Goal: Use online tool/utility: Utilize a website feature to perform a specific function

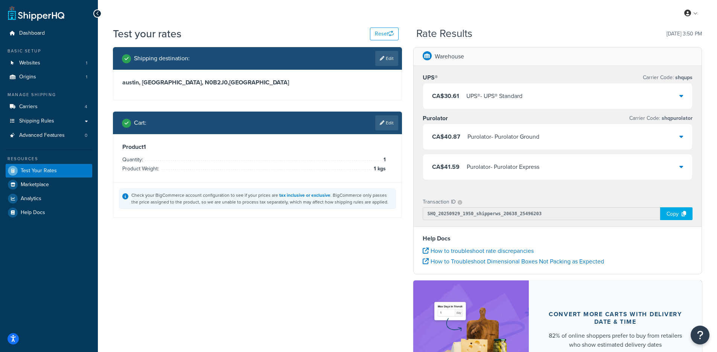
click at [17, 32] on link "Dashboard" at bounding box center [49, 33] width 87 height 14
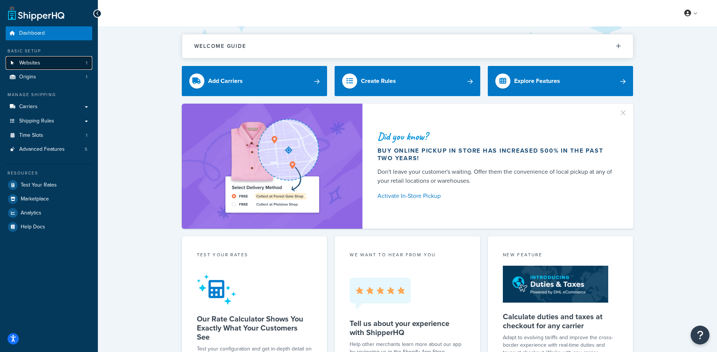
click at [57, 64] on link "Websites 1" at bounding box center [49, 63] width 87 height 14
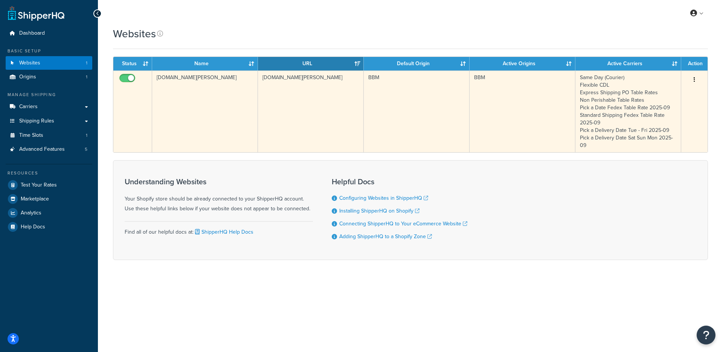
click at [255, 82] on td "baked-by-melissa.myshopify.com" at bounding box center [205, 111] width 106 height 82
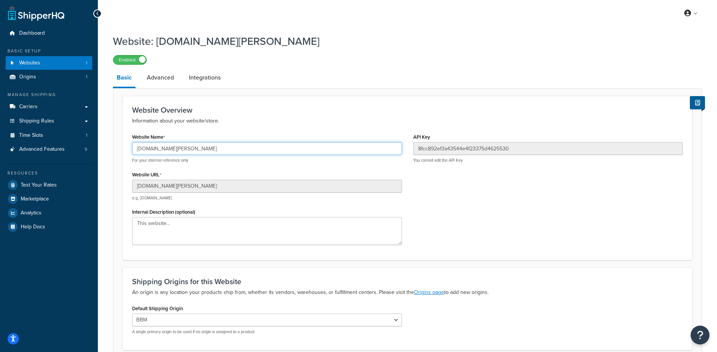
click at [188, 150] on input "baked-by-melissa.myshopify.com" at bounding box center [267, 148] width 270 height 13
click at [188, 150] on input "[DOMAIN_NAME][PERSON_NAME]" at bounding box center [267, 148] width 270 height 13
click at [40, 110] on link "Carriers" at bounding box center [49, 107] width 87 height 14
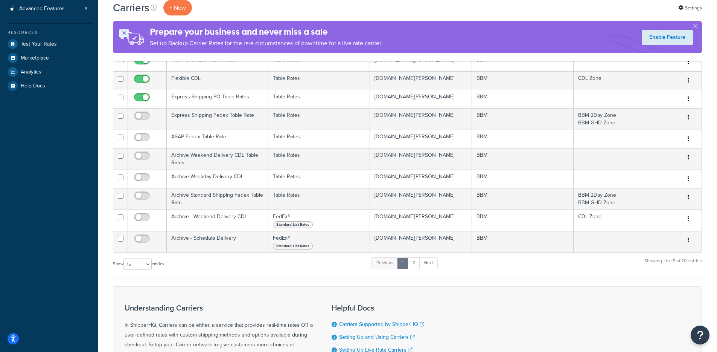
scroll to position [150, 0]
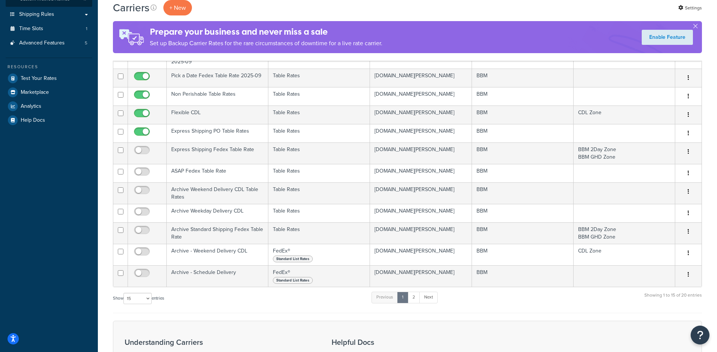
click at [123, 299] on label "Show 10 15 25 50 100 entries" at bounding box center [138, 297] width 51 height 11
click at [123, 299] on select "10 15 25 50 100" at bounding box center [137, 297] width 28 height 11
click at [125, 299] on select "10 15 25 50 100" at bounding box center [137, 297] width 28 height 11
select select "100"
click at [124, 304] on select "10 15 25 50 100" at bounding box center [137, 297] width 28 height 11
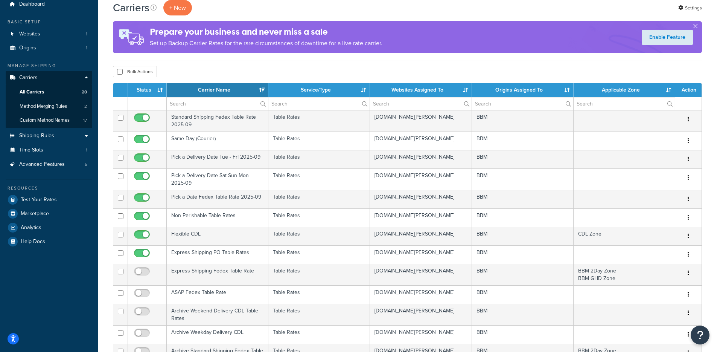
scroll to position [0, 0]
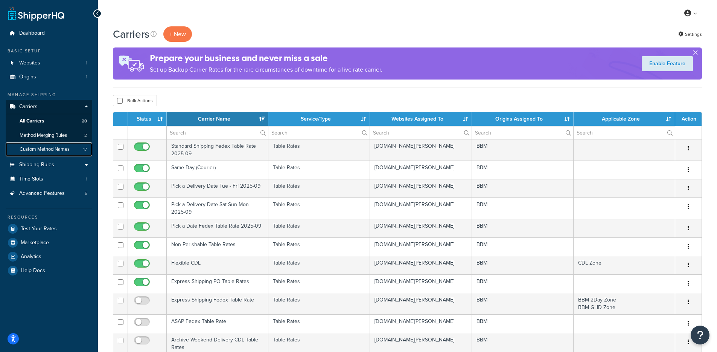
click at [68, 147] on span "Custom Method Names" at bounding box center [45, 149] width 50 height 6
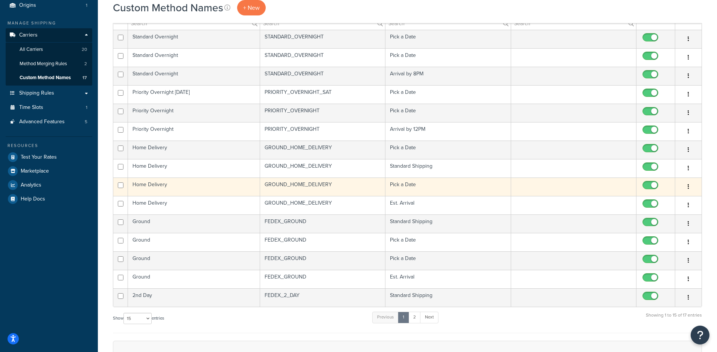
scroll to position [132, 0]
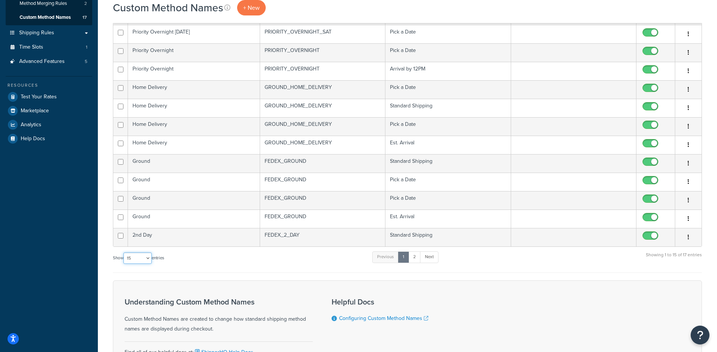
click at [126, 260] on select "10 15 25 50 100" at bounding box center [137, 257] width 28 height 11
select select "100"
click at [124, 263] on select "10 15 25 50 100" at bounding box center [137, 257] width 28 height 11
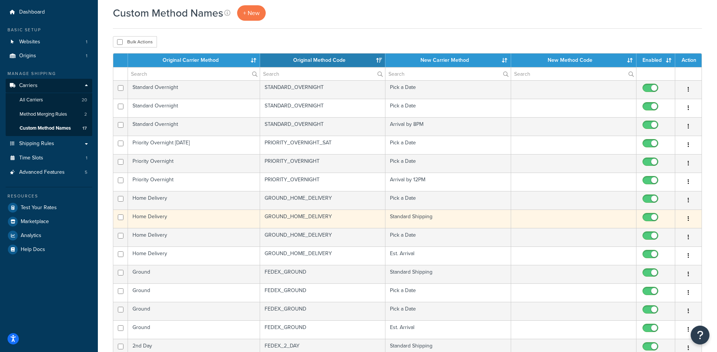
scroll to position [0, 0]
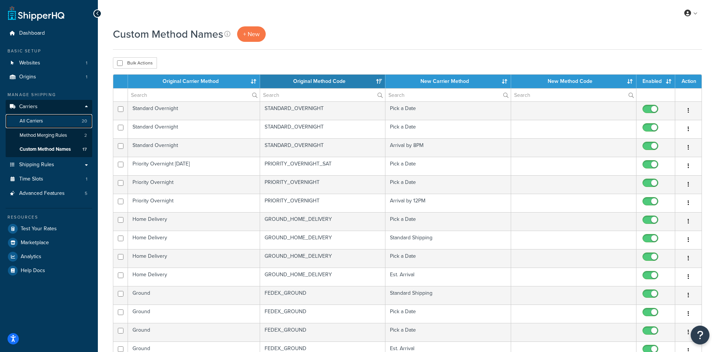
click at [50, 125] on link "All Carriers 20" at bounding box center [49, 121] width 87 height 14
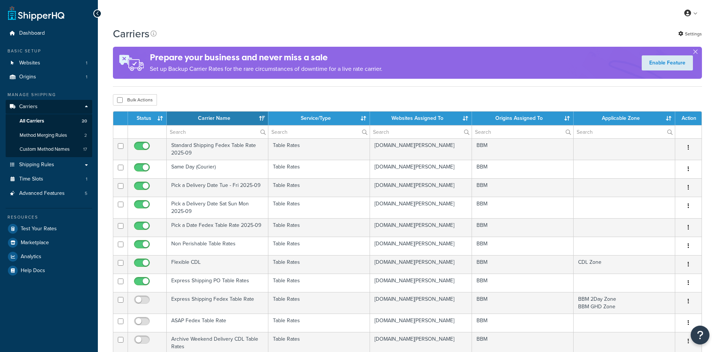
select select "15"
click at [72, 138] on link "Method Merging Rules 2" at bounding box center [49, 135] width 87 height 14
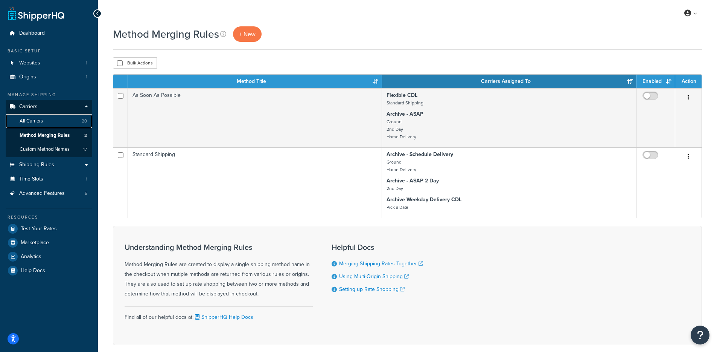
click at [58, 122] on link "All Carriers 20" at bounding box center [49, 121] width 87 height 14
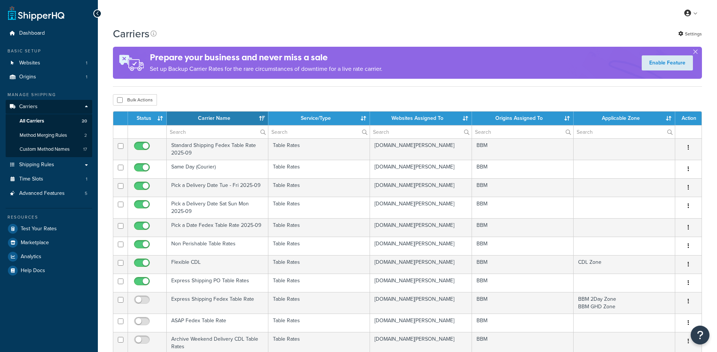
select select "15"
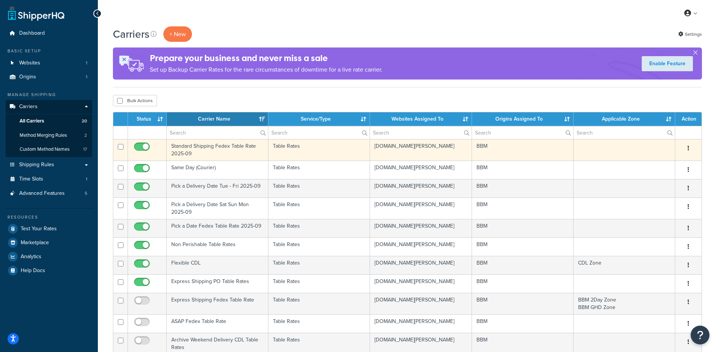
click at [210, 156] on td "Standard Shipping Fedex Table Rate 2025-09" at bounding box center [218, 149] width 102 height 21
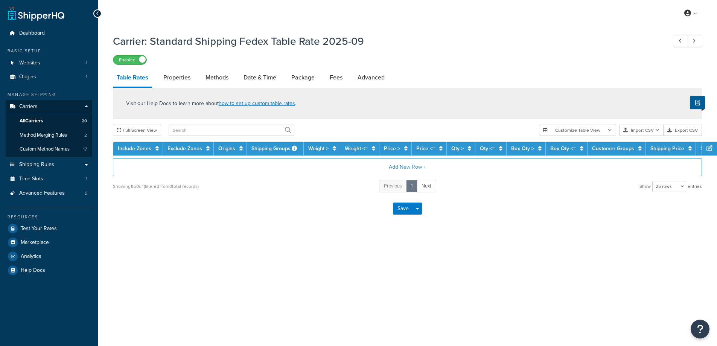
select select "25"
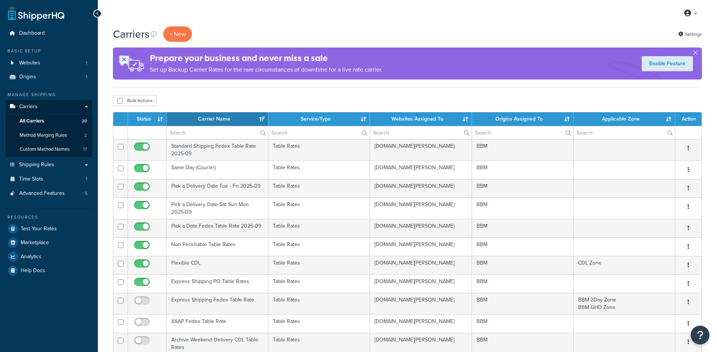
select select "15"
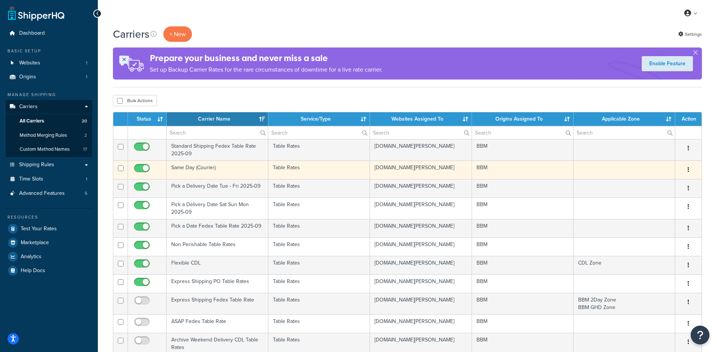
click at [206, 171] on td "Same Day (Courier)" at bounding box center [218, 169] width 102 height 18
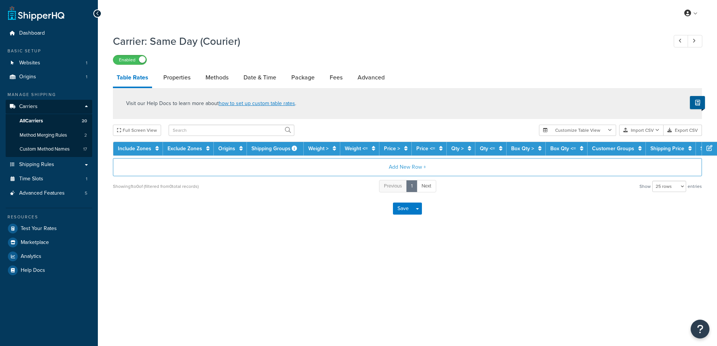
select select "25"
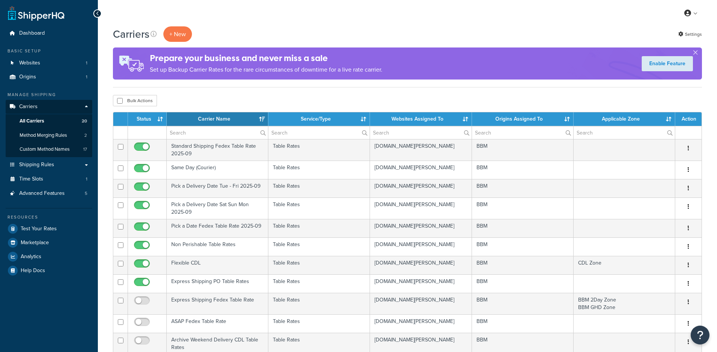
select select "15"
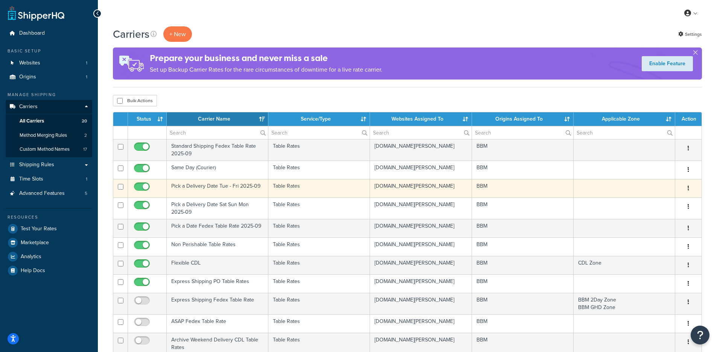
click at [201, 187] on td "Pick a Delivery Date Tue - Fri 2025-09" at bounding box center [218, 188] width 102 height 18
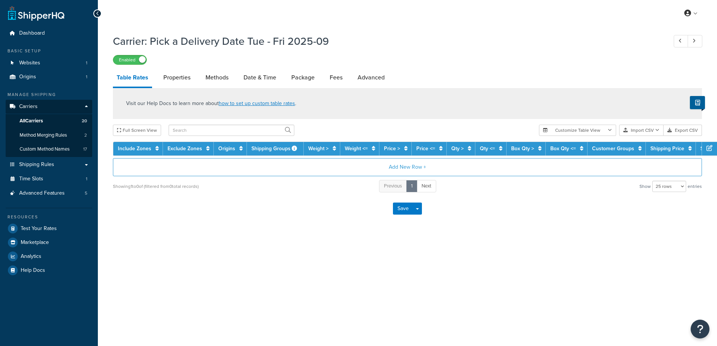
select select "25"
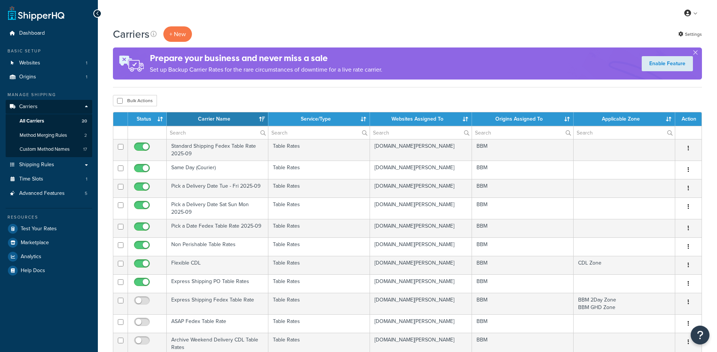
select select "15"
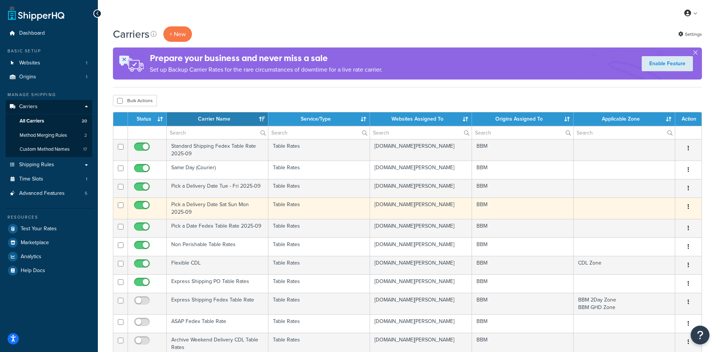
click at [209, 206] on td "Pick a Delivery Date Sat Sun Mon 2025-09" at bounding box center [218, 207] width 102 height 21
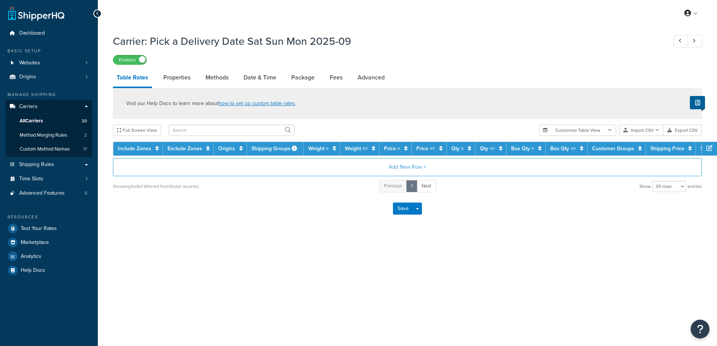
select select "25"
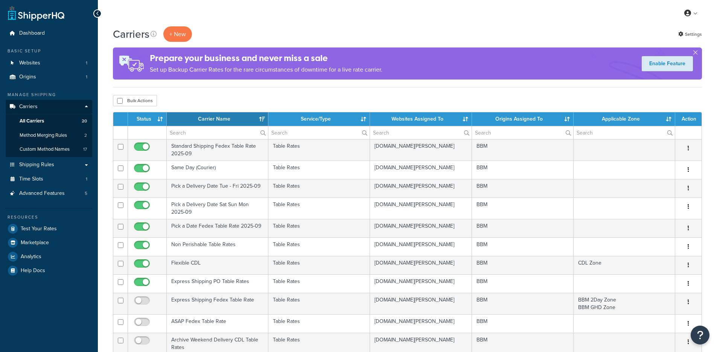
select select "15"
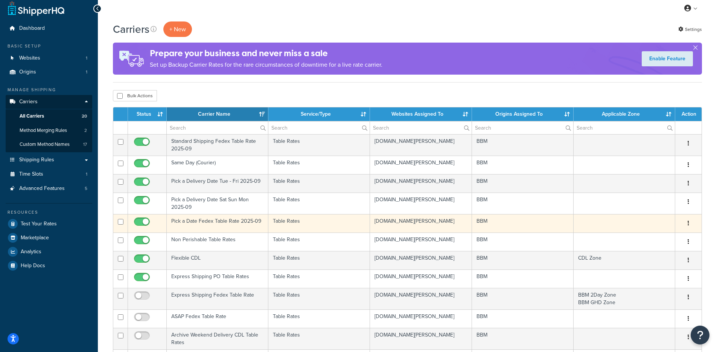
scroll to position [6, 0]
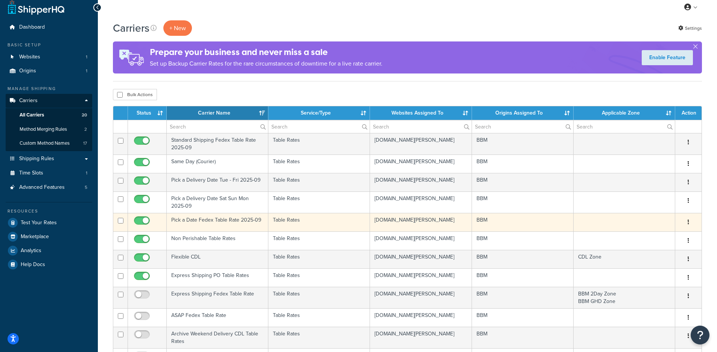
click at [206, 218] on td "Pick a Date Fedex Table Rate 2025-09" at bounding box center [218, 222] width 102 height 18
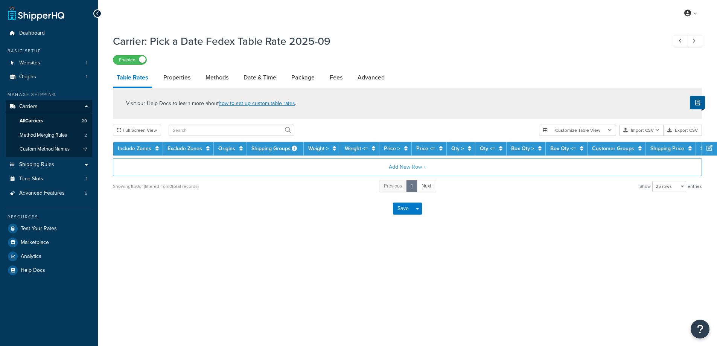
select select "25"
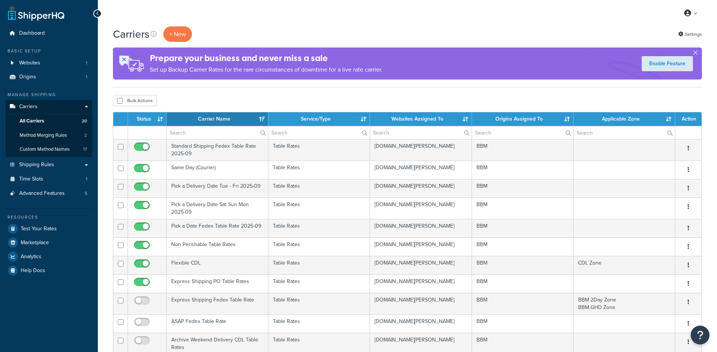
select select "15"
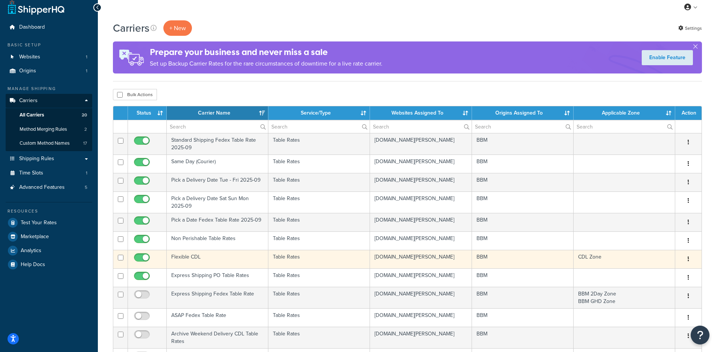
click at [180, 260] on td "Flexible CDL" at bounding box center [218, 259] width 102 height 18
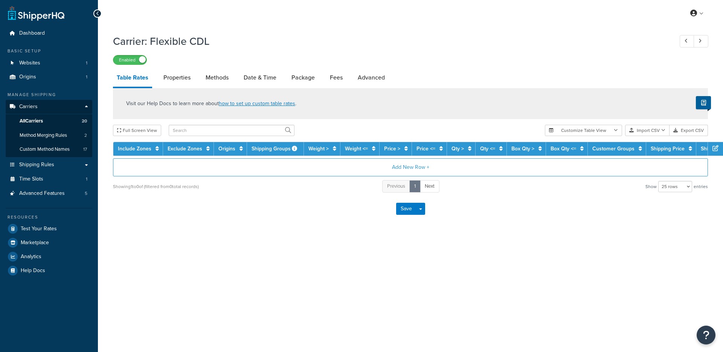
select select "25"
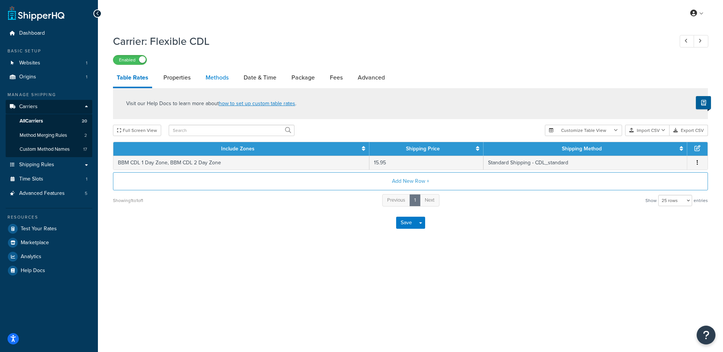
click at [220, 76] on link "Methods" at bounding box center [217, 77] width 30 height 18
select select "25"
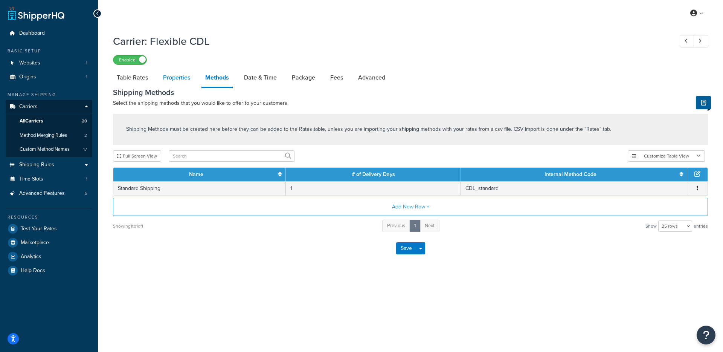
click at [165, 87] on link "Properties" at bounding box center [176, 77] width 35 height 18
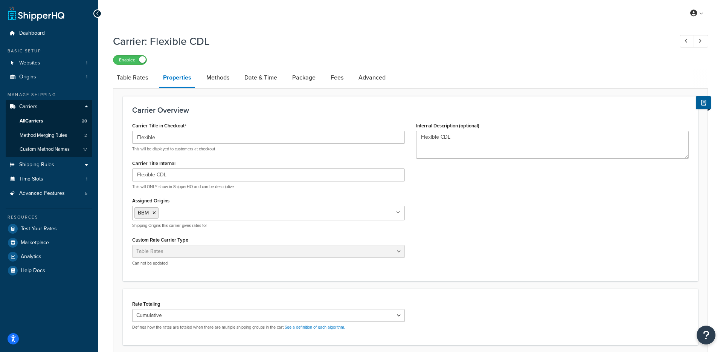
select select "25"
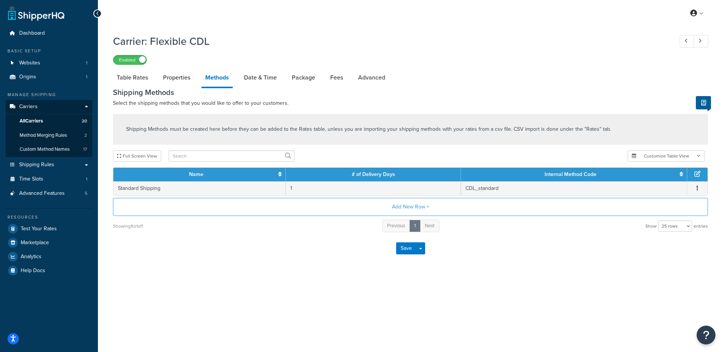
select select "25"
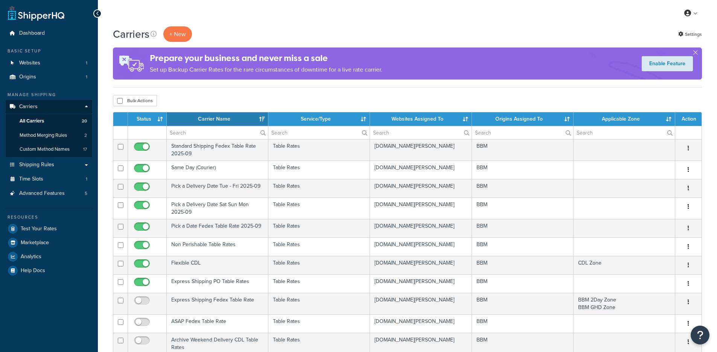
select select "15"
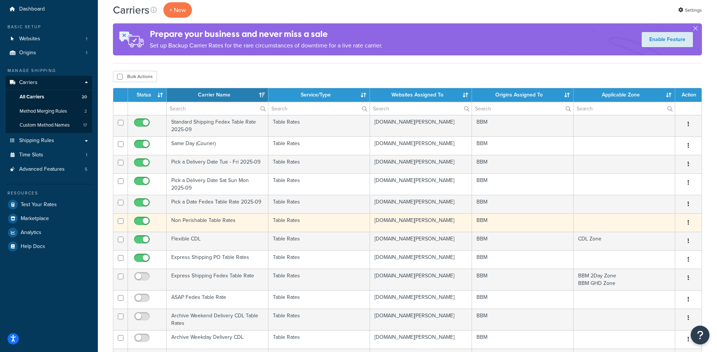
scroll to position [31, 0]
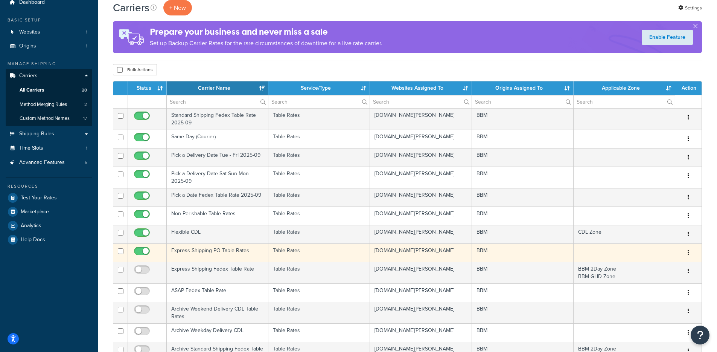
click at [210, 252] on td "Express Shipping PO Table Rates" at bounding box center [218, 252] width 102 height 18
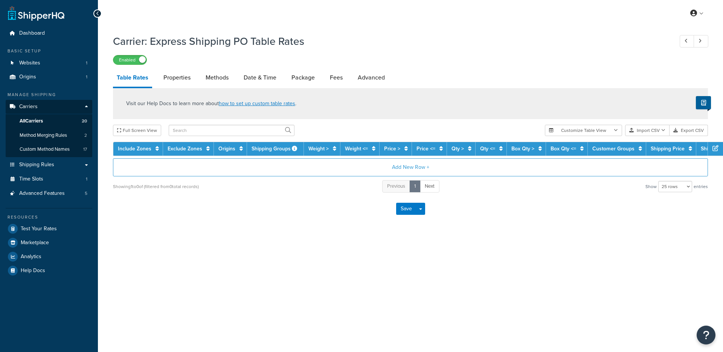
select select "25"
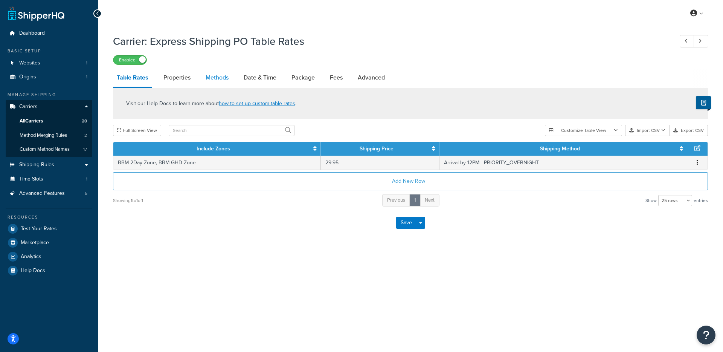
click at [213, 82] on link "Methods" at bounding box center [217, 77] width 30 height 18
select select "25"
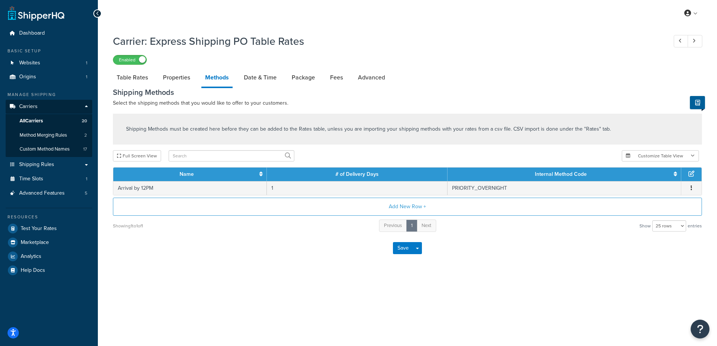
select select "25"
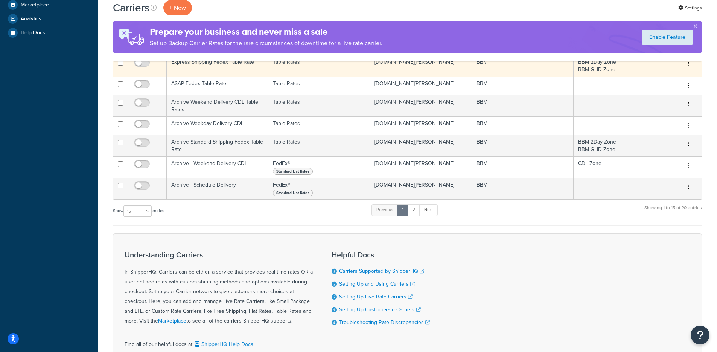
scroll to position [236, 0]
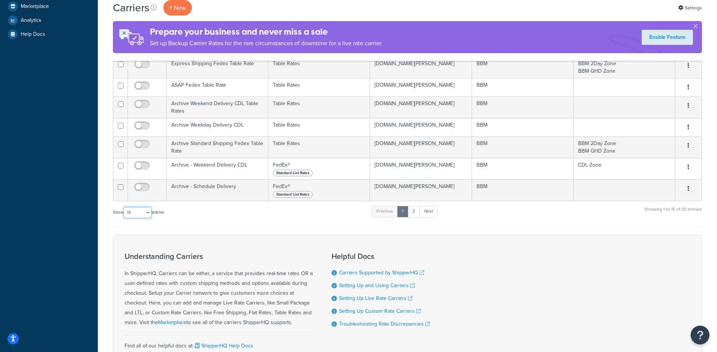
click at [150, 211] on select "10 15 25 50 100" at bounding box center [137, 212] width 28 height 11
select select "100"
click at [124, 218] on select "10 15 25 50 100" at bounding box center [137, 212] width 28 height 11
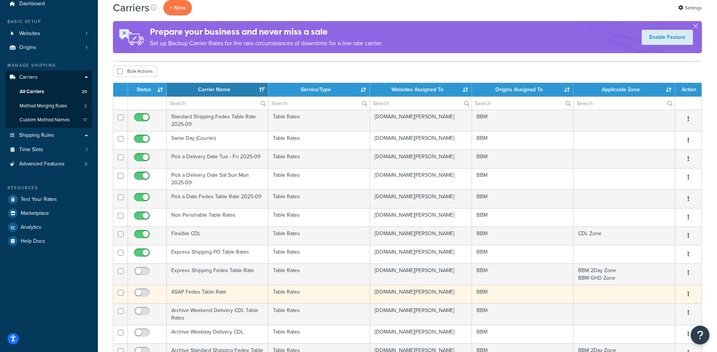
scroll to position [29, 0]
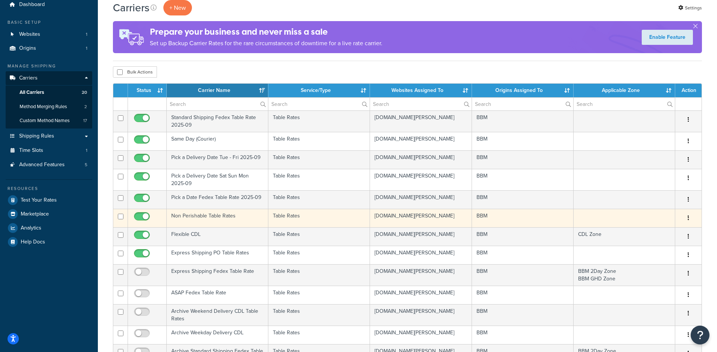
click at [213, 221] on td "Non Perishable Table Rates" at bounding box center [218, 218] width 102 height 18
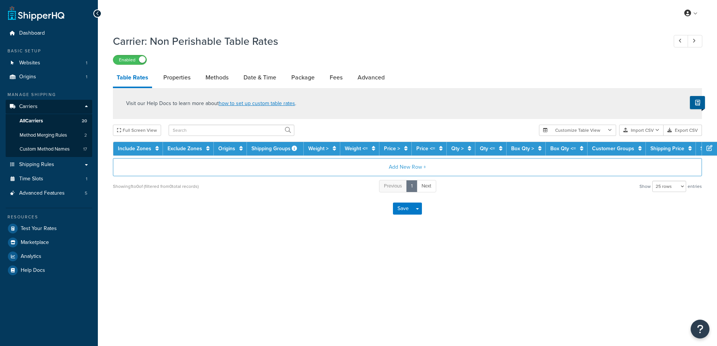
select select "25"
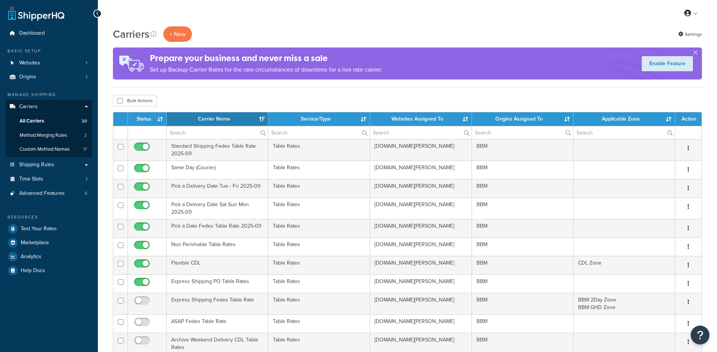
select select "100"
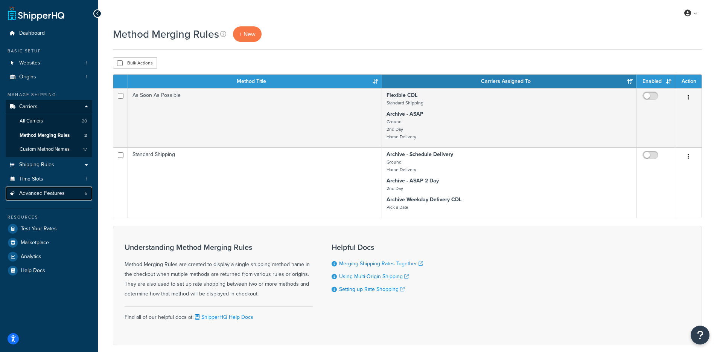
click at [57, 198] on link "Advanced Features 5" at bounding box center [49, 193] width 87 height 14
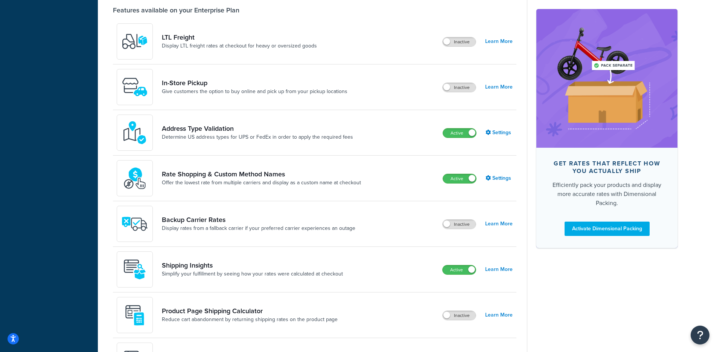
scroll to position [282, 0]
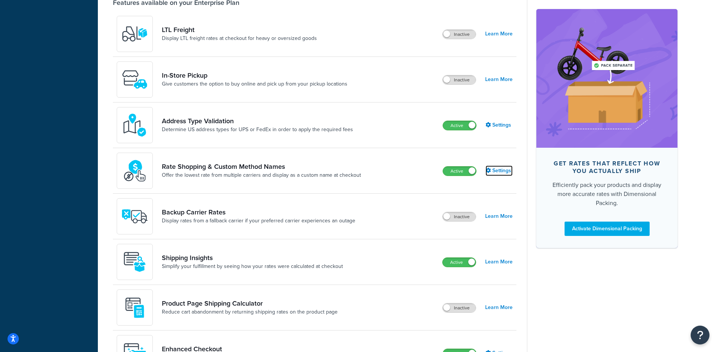
click at [499, 170] on link "Settings" at bounding box center [498, 170] width 27 height 11
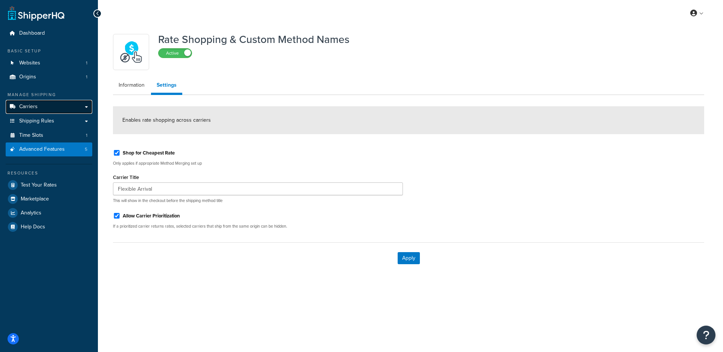
click at [64, 111] on link "Carriers" at bounding box center [49, 107] width 87 height 14
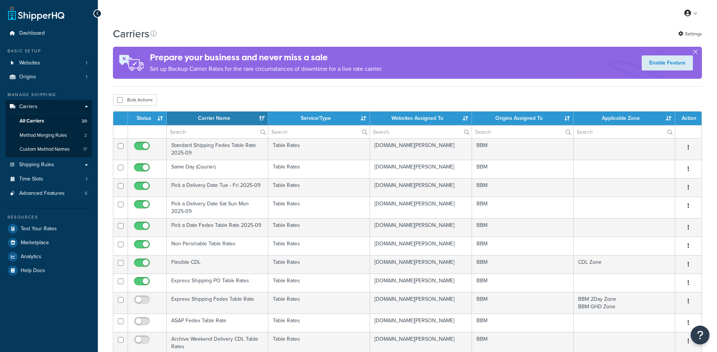
select select "15"
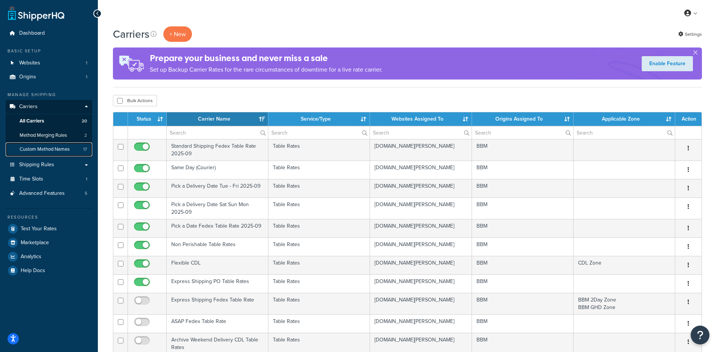
click at [43, 152] on link "Custom Method Names 17" at bounding box center [49, 149] width 87 height 14
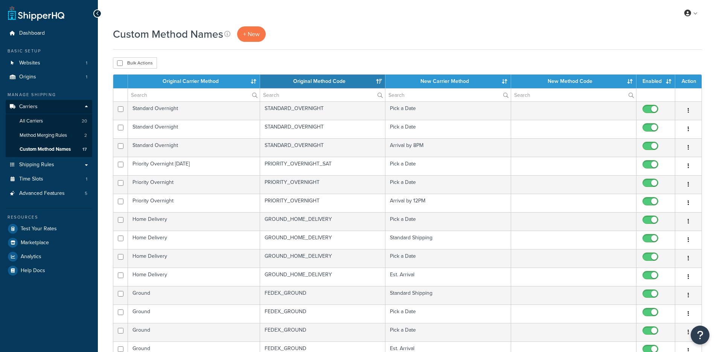
select select "15"
click at [56, 137] on span "Method Merging Rules" at bounding box center [43, 135] width 47 height 6
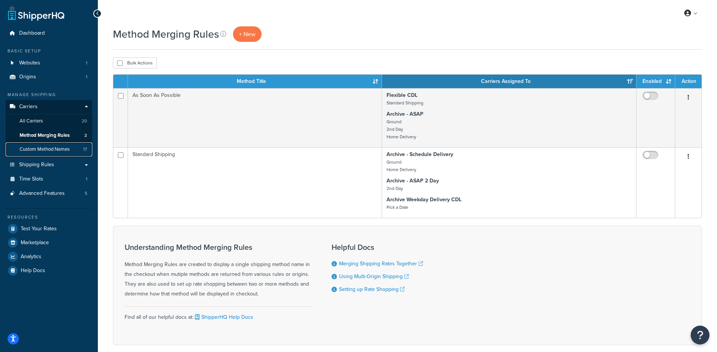
click at [59, 148] on span "Custom Method Names" at bounding box center [45, 149] width 50 height 6
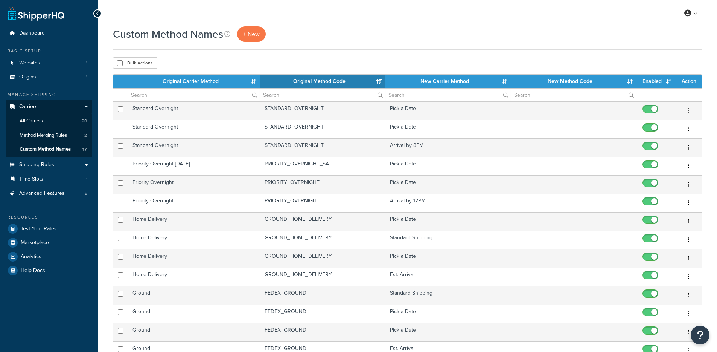
select select "15"
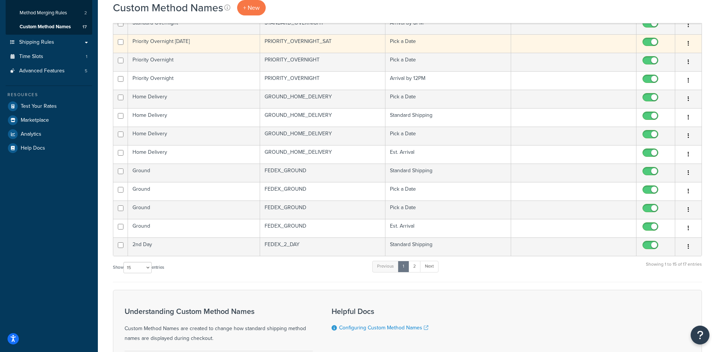
scroll to position [128, 0]
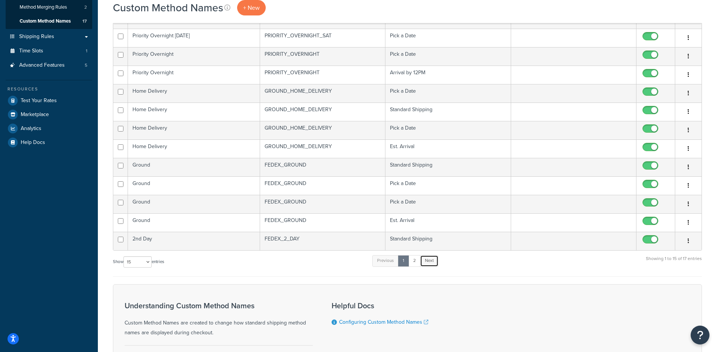
click at [433, 266] on link "Next" at bounding box center [429, 260] width 18 height 11
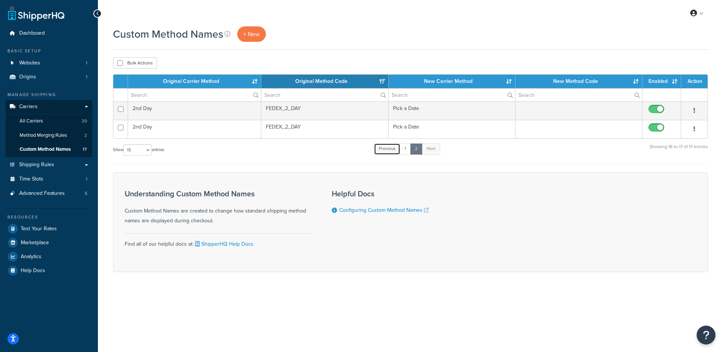
click at [397, 148] on link "Previous" at bounding box center [387, 148] width 26 height 11
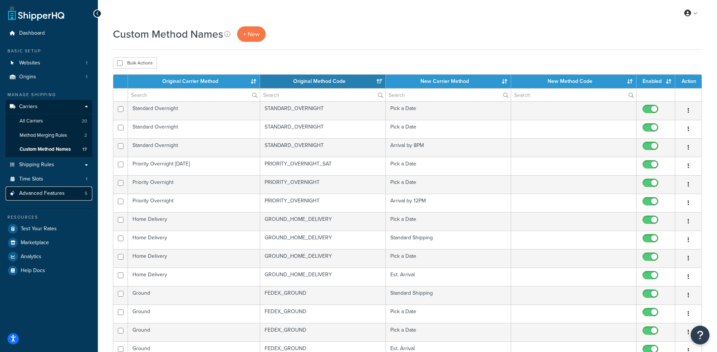
click at [51, 195] on span "Advanced Features" at bounding box center [42, 193] width 46 height 6
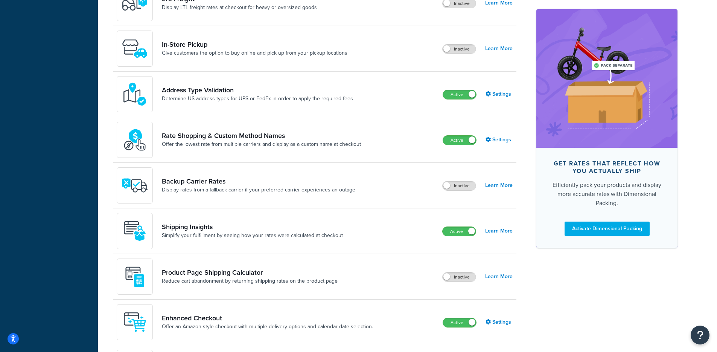
scroll to position [386, 0]
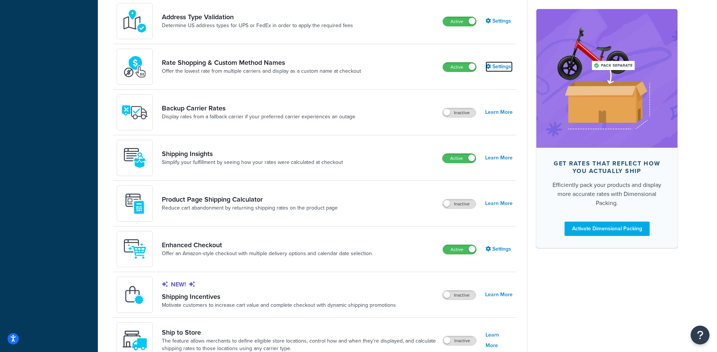
click at [490, 71] on link "Settings" at bounding box center [498, 66] width 27 height 11
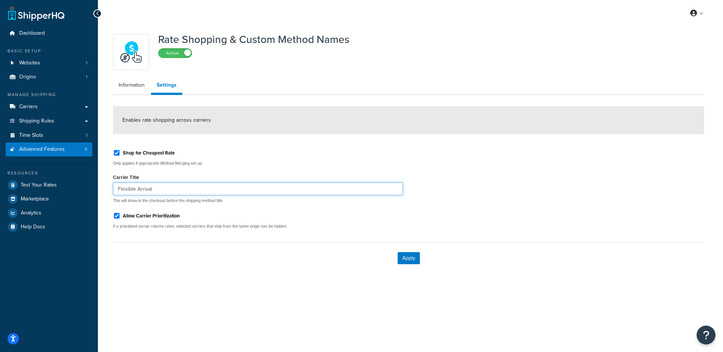
click at [132, 189] on input "Flexible Arrival" at bounding box center [258, 188] width 290 height 13
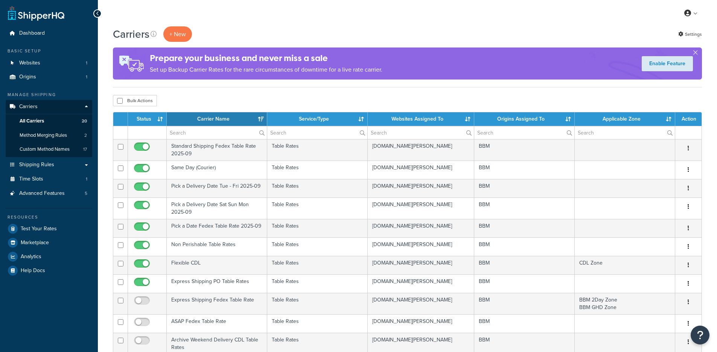
select select "15"
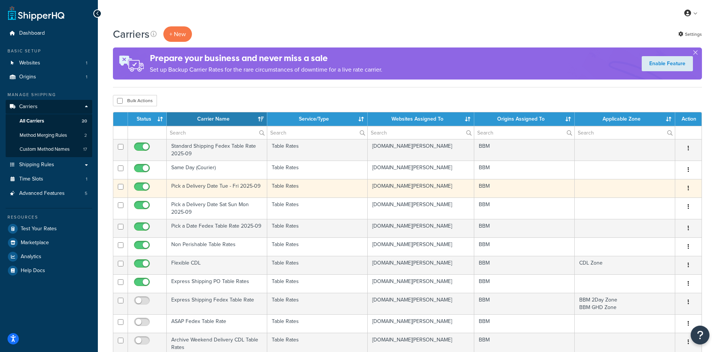
click at [213, 189] on td "Pick a Delivery Date Tue - Fri 2025-09" at bounding box center [217, 188] width 100 height 18
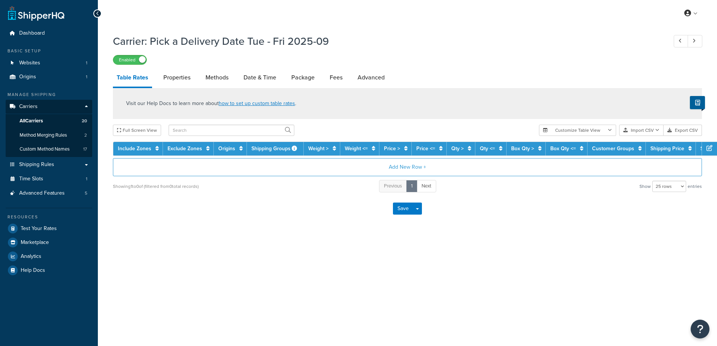
select select "25"
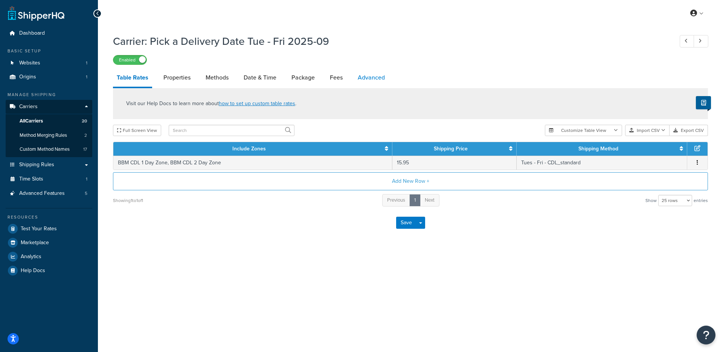
click at [375, 76] on link "Advanced" at bounding box center [371, 77] width 35 height 18
select select "false"
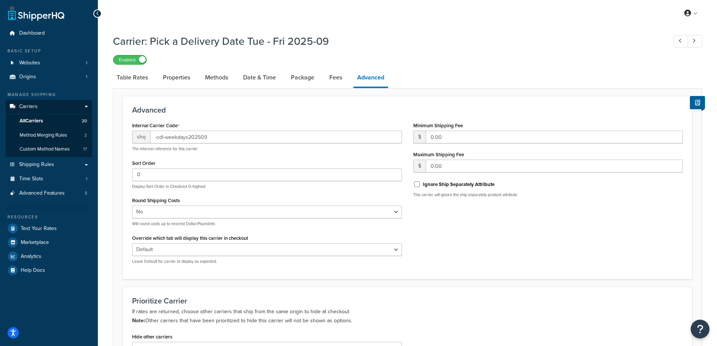
select select "25"
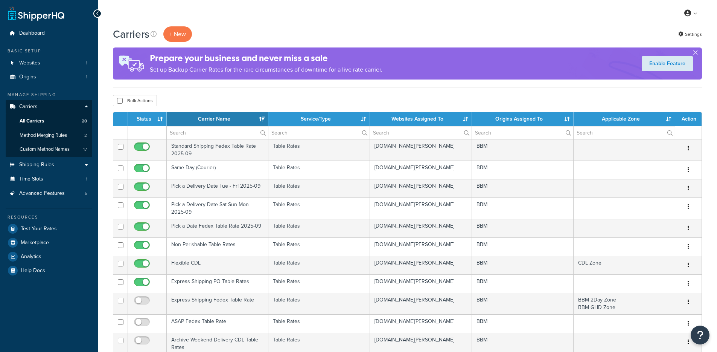
select select "15"
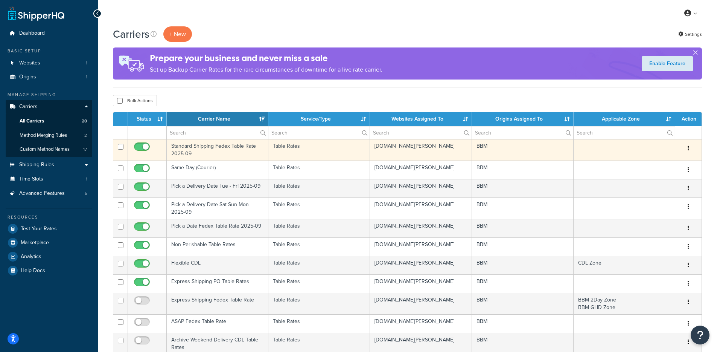
click at [216, 156] on td "Standard Shipping Fedex Table Rate 2025-09" at bounding box center [218, 149] width 102 height 21
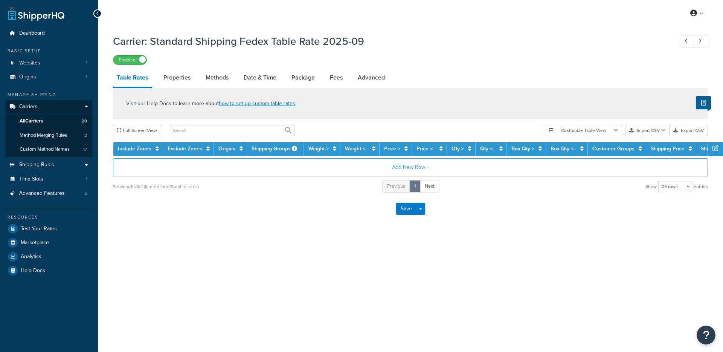
select select "25"
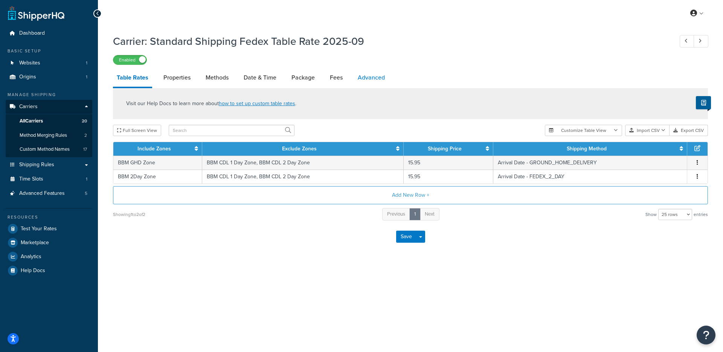
click at [364, 77] on link "Advanced" at bounding box center [371, 77] width 35 height 18
select select "false"
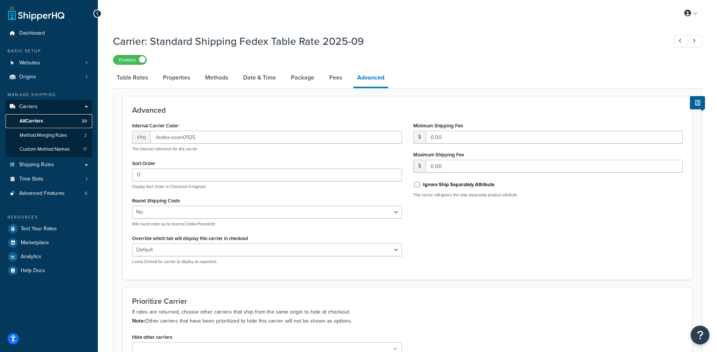
click at [50, 123] on link "All Carriers 20" at bounding box center [49, 121] width 87 height 14
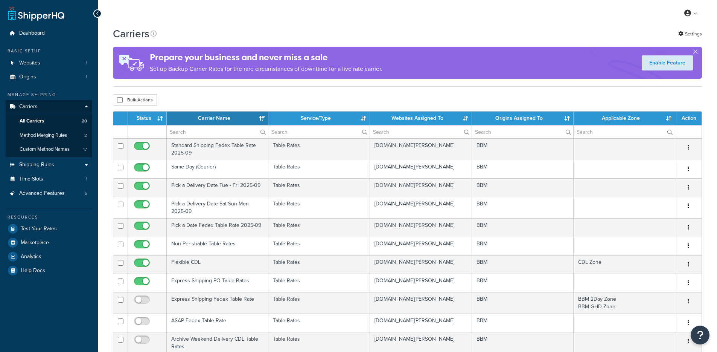
select select "15"
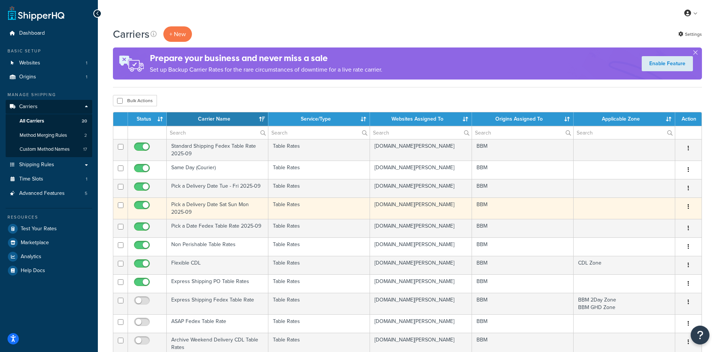
click at [214, 208] on td "Pick a Delivery Date Sat Sun Mon 2025-09" at bounding box center [218, 207] width 102 height 21
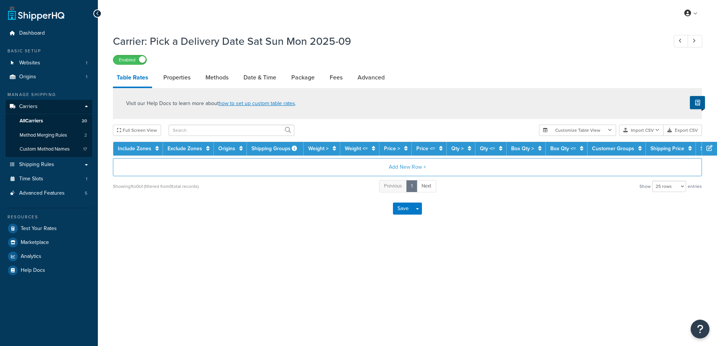
select select "25"
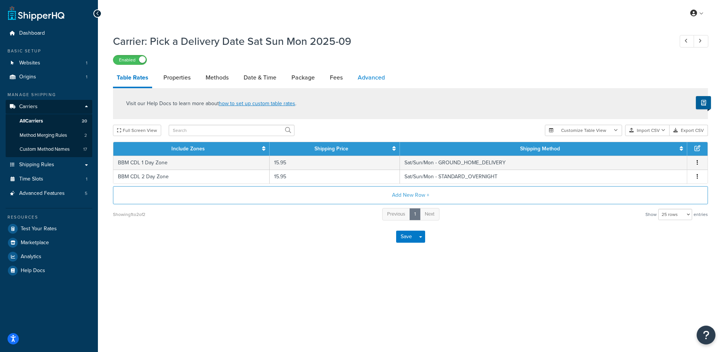
click at [358, 73] on link "Advanced" at bounding box center [371, 77] width 35 height 18
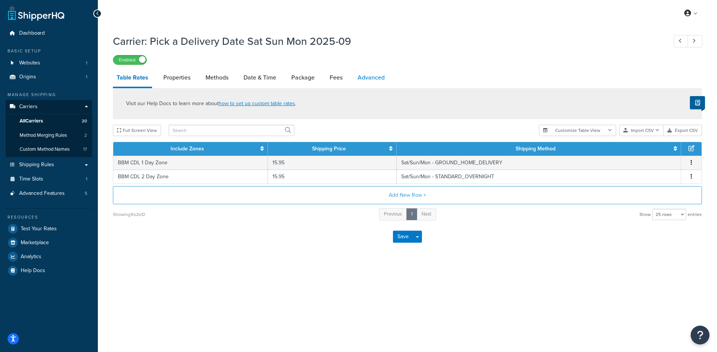
select select "false"
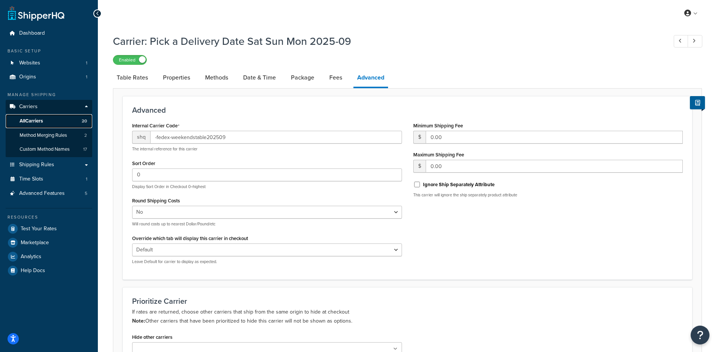
click at [46, 122] on link "All Carriers 20" at bounding box center [49, 121] width 87 height 14
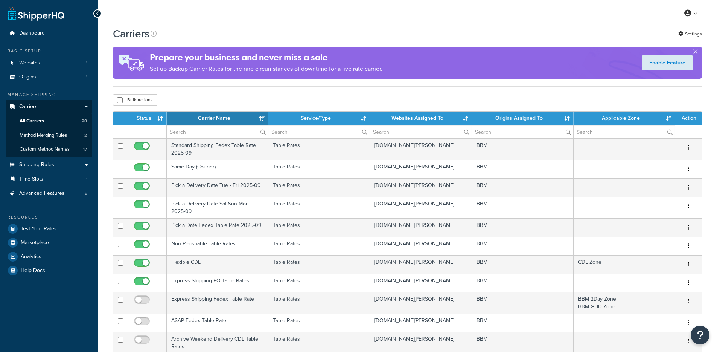
select select "15"
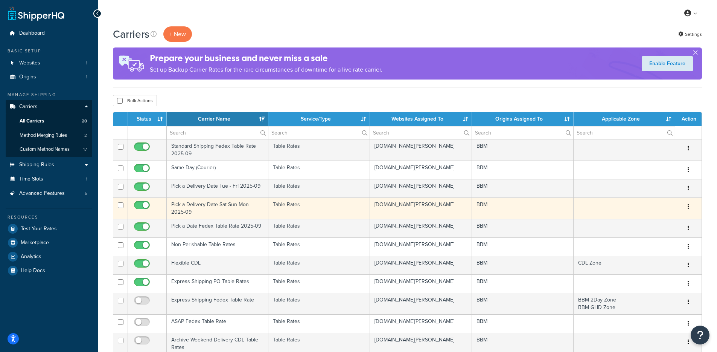
click at [229, 211] on td "Pick a Delivery Date Sat Sun Mon 2025-09" at bounding box center [218, 207] width 102 height 21
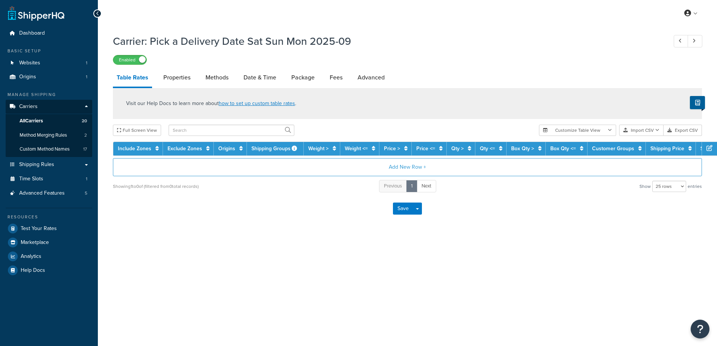
select select "25"
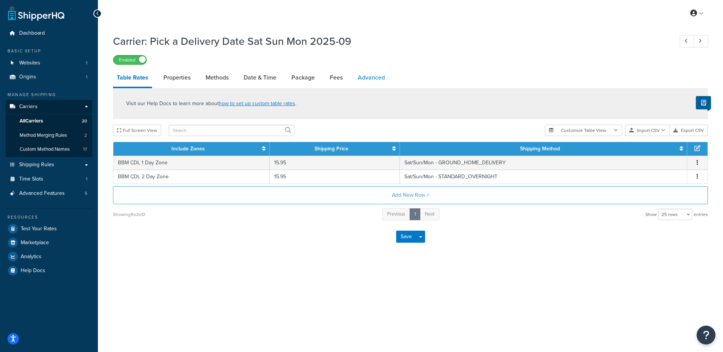
click at [365, 77] on link "Advanced" at bounding box center [371, 77] width 35 height 18
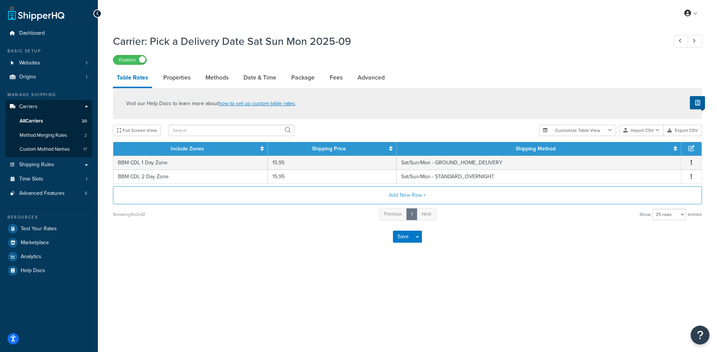
select select "false"
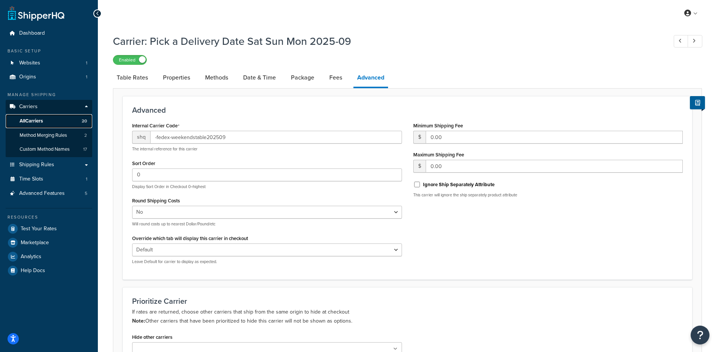
click at [33, 120] on span "All Carriers" at bounding box center [31, 121] width 23 height 6
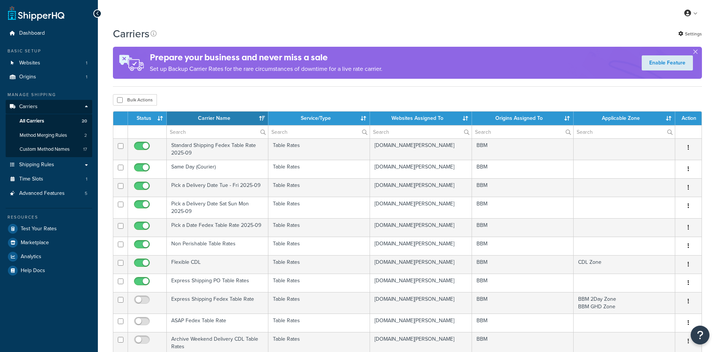
select select "15"
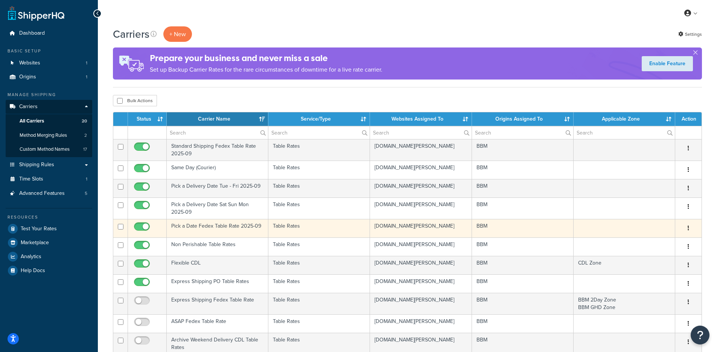
click at [218, 227] on td "Pick a Date Fedex Table Rate 2025-09" at bounding box center [218, 228] width 102 height 18
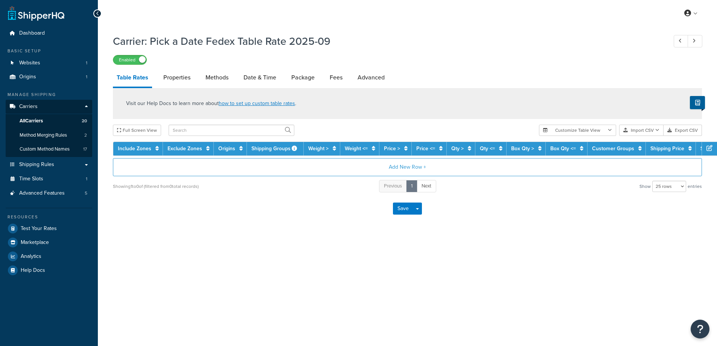
select select "25"
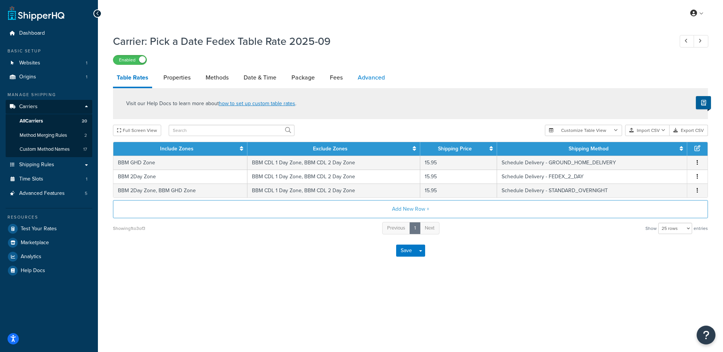
click at [355, 77] on link "Advanced" at bounding box center [371, 77] width 35 height 18
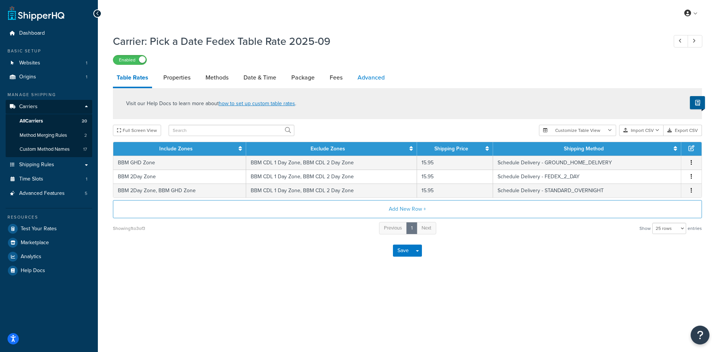
select select "false"
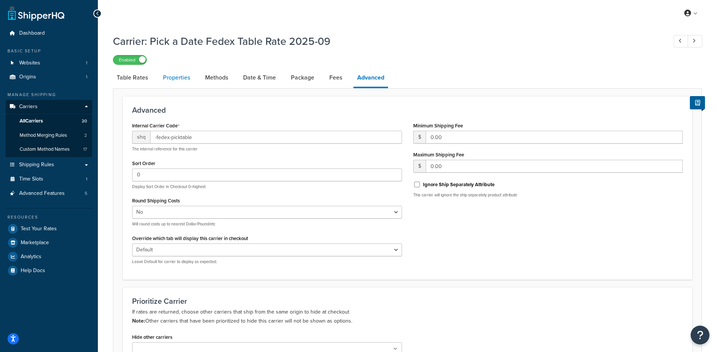
click at [174, 75] on link "Properties" at bounding box center [176, 77] width 35 height 18
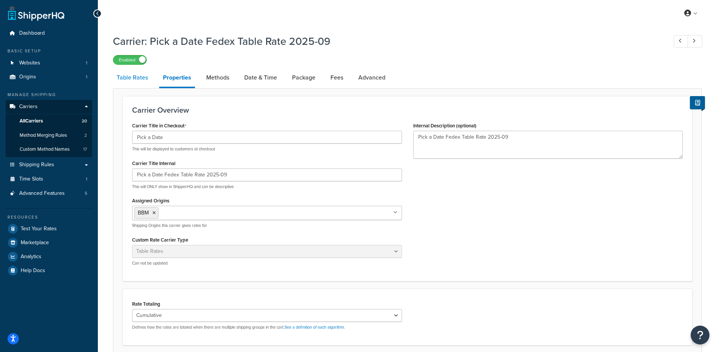
click at [122, 83] on link "Table Rates" at bounding box center [132, 77] width 39 height 18
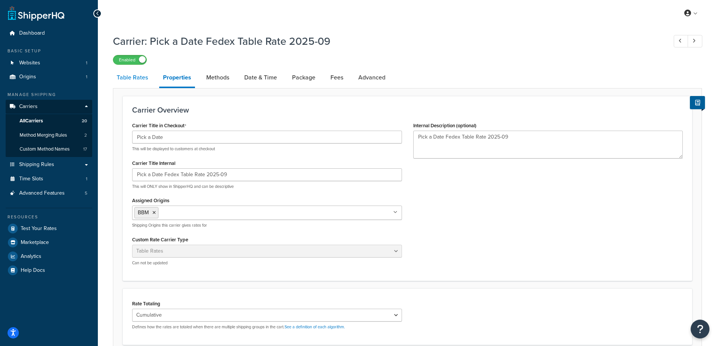
select select "25"
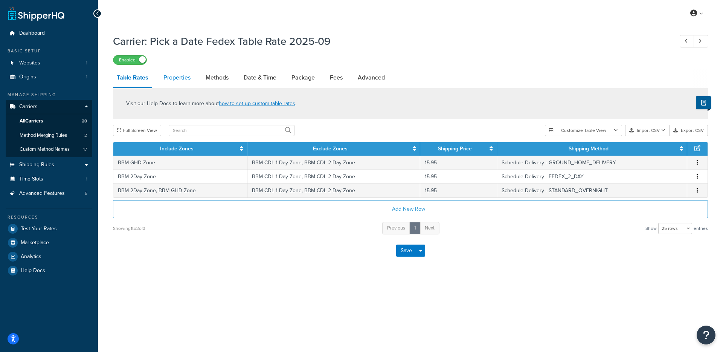
click at [165, 76] on link "Properties" at bounding box center [177, 77] width 35 height 18
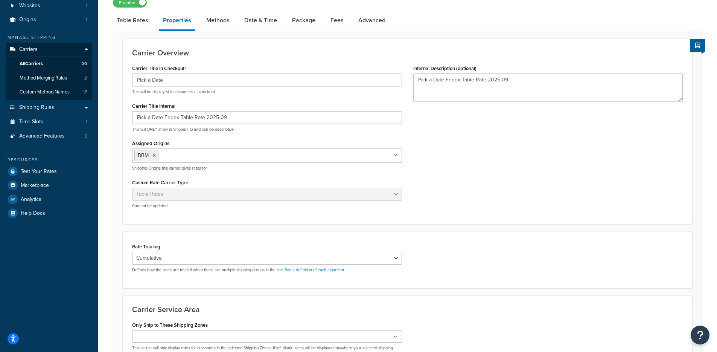
scroll to position [35, 0]
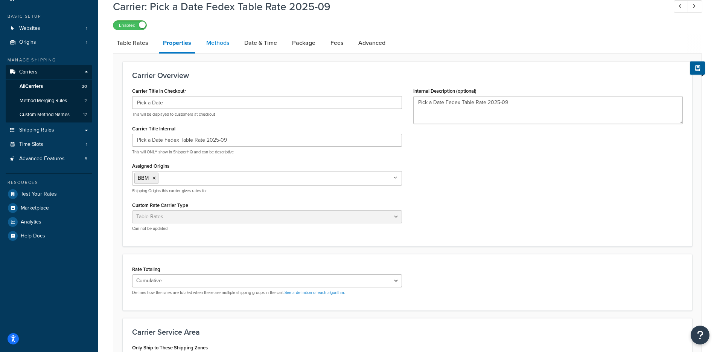
click at [226, 45] on link "Methods" at bounding box center [217, 43] width 30 height 18
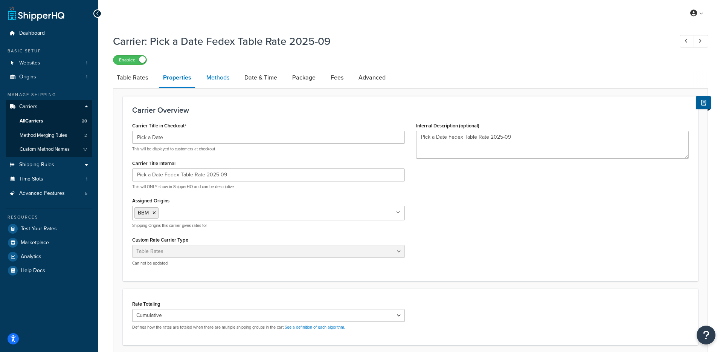
select select "25"
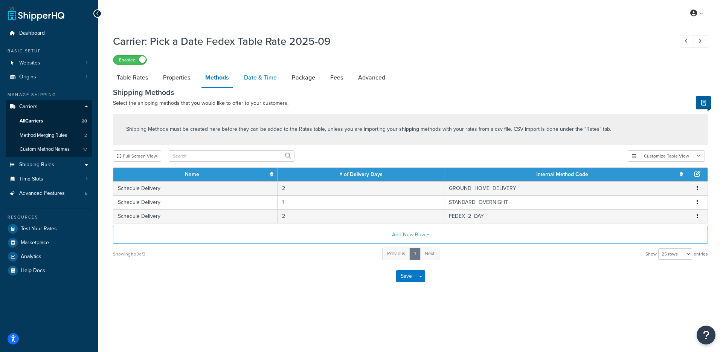
click at [272, 76] on link "Date & Time" at bounding box center [260, 77] width 40 height 18
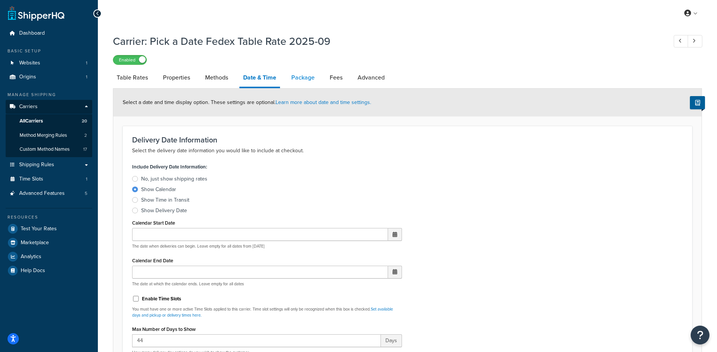
click at [290, 81] on link "Package" at bounding box center [303, 77] width 31 height 18
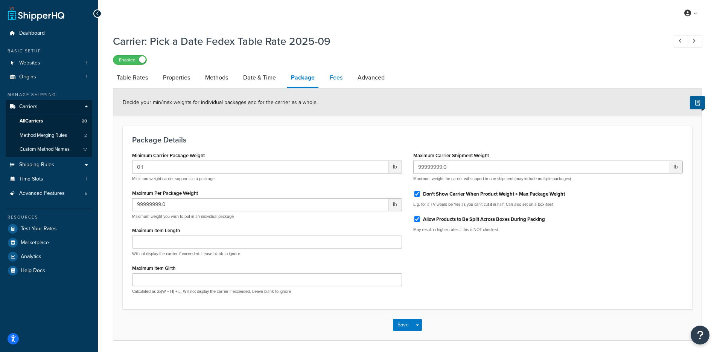
click at [337, 82] on link "Fees" at bounding box center [336, 77] width 20 height 18
select select "AFTER"
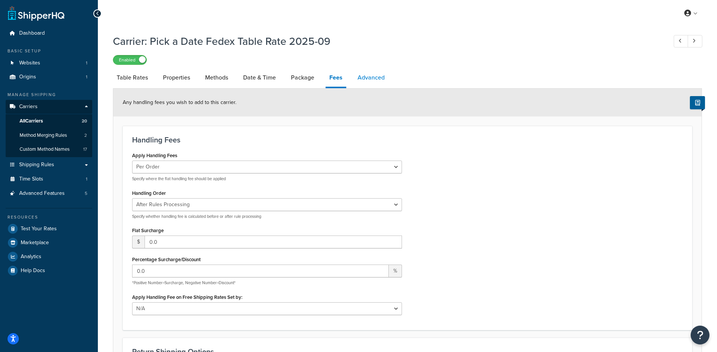
click at [360, 78] on link "Advanced" at bounding box center [371, 77] width 35 height 18
select select "false"
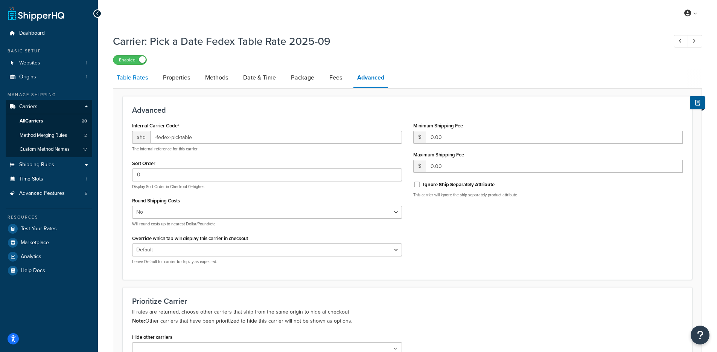
click at [135, 82] on link "Table Rates" at bounding box center [132, 77] width 39 height 18
select select "25"
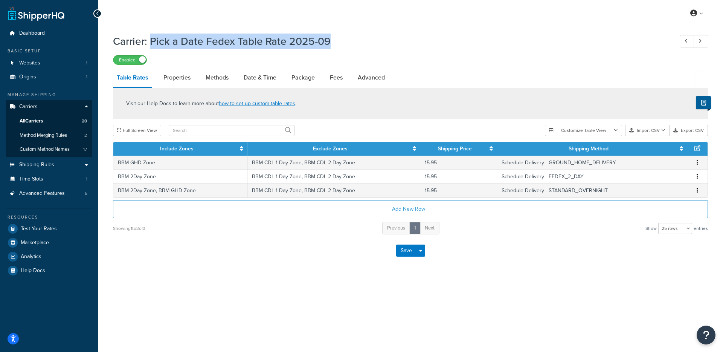
drag, startPoint x: 335, startPoint y: 41, endPoint x: 149, endPoint y: 40, distance: 185.6
click at [149, 40] on h1 "Carrier: Pick a Date Fedex Table Rate 2025-09" at bounding box center [389, 41] width 552 height 15
copy h1 "Pick a Date Fedex Table Rate 2025-09"
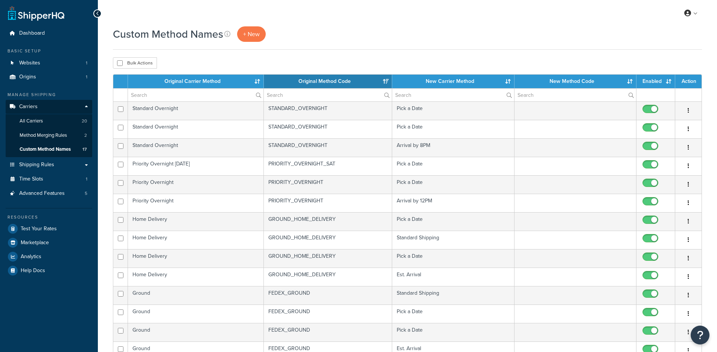
select select "15"
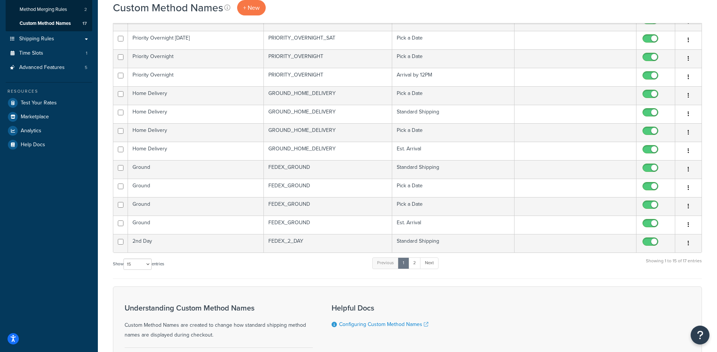
scroll to position [56, 0]
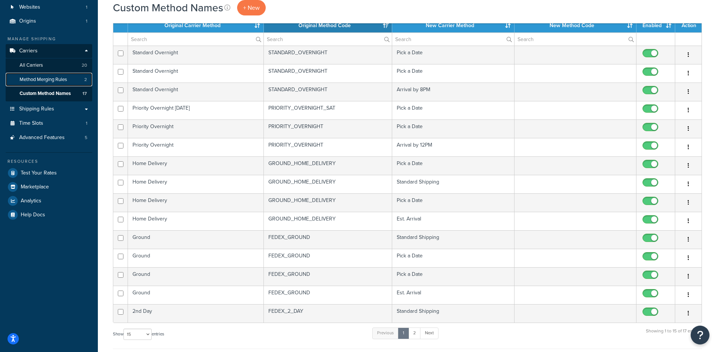
click at [52, 84] on link "Method Merging Rules 2" at bounding box center [49, 80] width 87 height 14
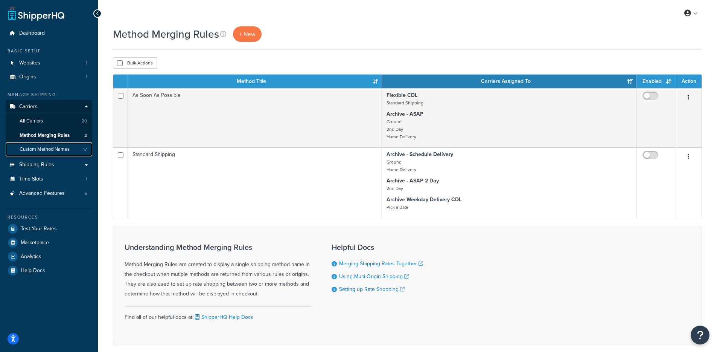
click at [47, 148] on span "Custom Method Names" at bounding box center [45, 149] width 50 height 6
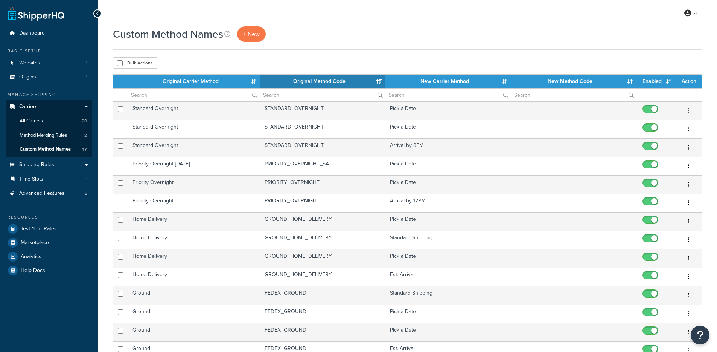
select select "15"
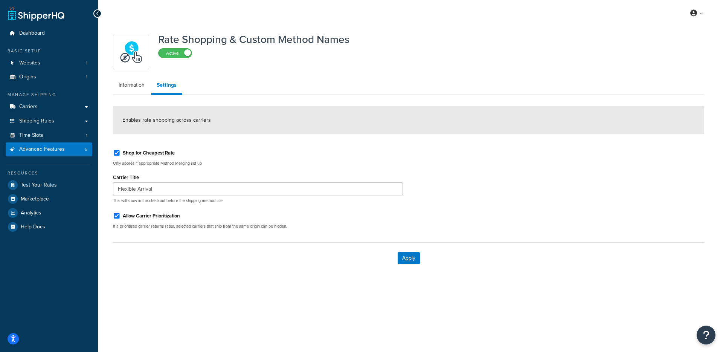
click at [41, 30] on span "Dashboard" at bounding box center [32, 33] width 26 height 6
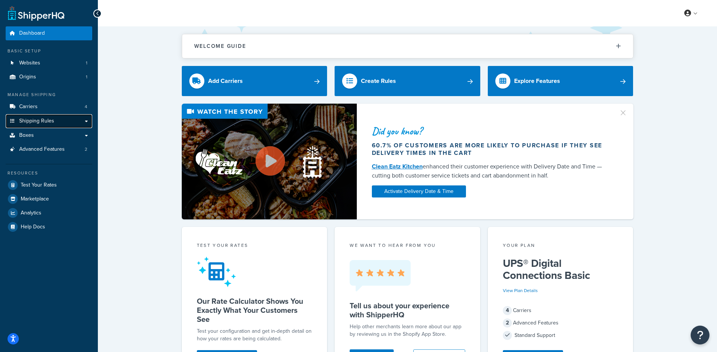
click at [41, 120] on span "Shipping Rules" at bounding box center [36, 121] width 35 height 6
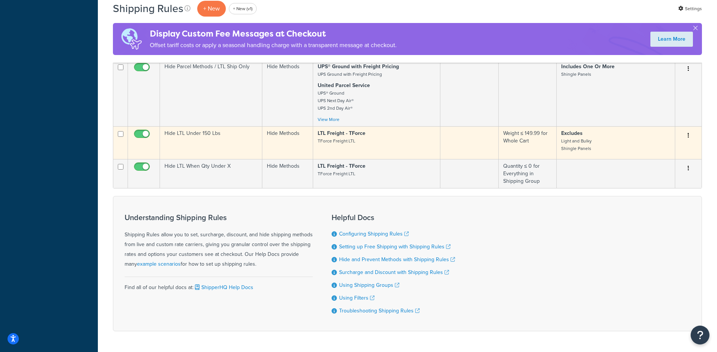
scroll to position [411, 0]
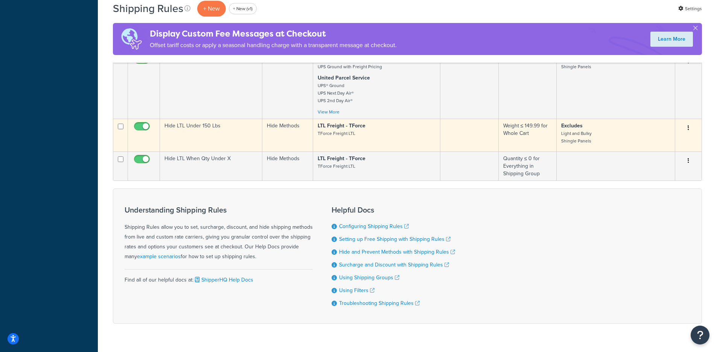
click at [221, 133] on td "Hide LTL Under 150 Lbs" at bounding box center [211, 135] width 102 height 33
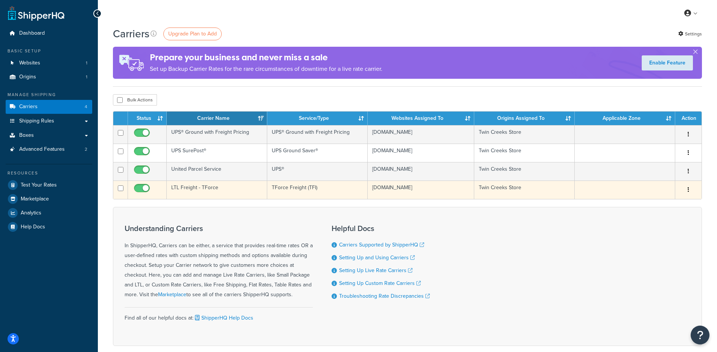
click at [233, 199] on td "LTL Freight - TForce" at bounding box center [217, 189] width 100 height 18
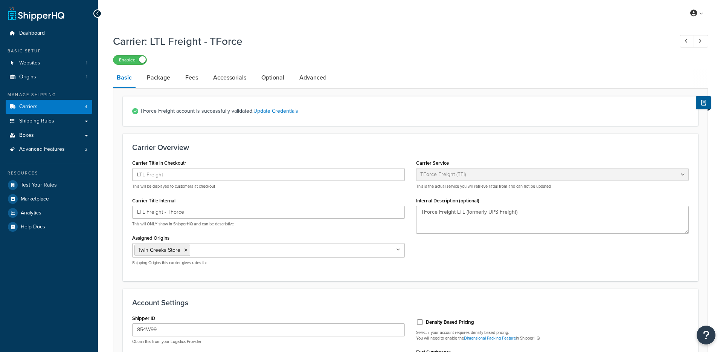
select select "upsFreight"
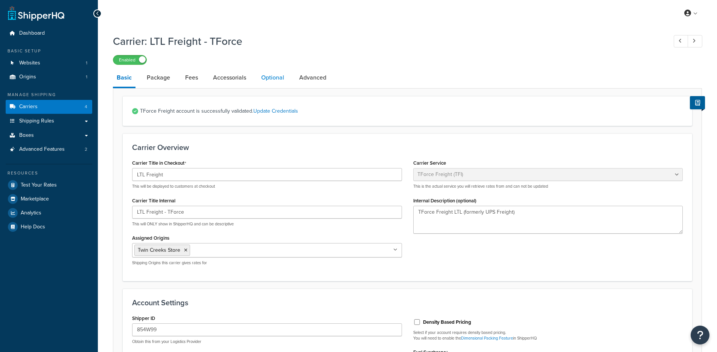
click at [282, 82] on link "Optional" at bounding box center [272, 77] width 30 height 18
select select "70"
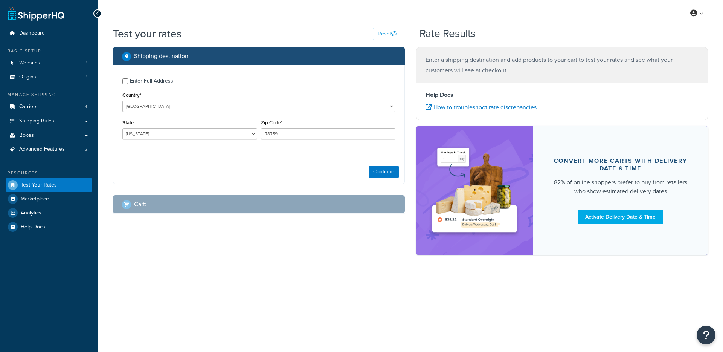
select select "[GEOGRAPHIC_DATA]"
click at [382, 170] on button "Continue" at bounding box center [383, 172] width 30 height 12
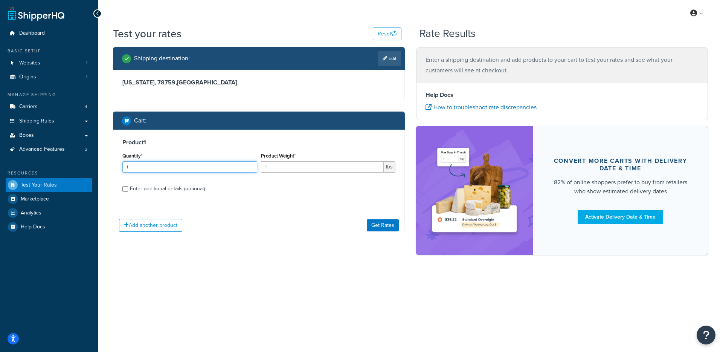
click at [193, 170] on input "1" at bounding box center [189, 166] width 135 height 11
click at [287, 168] on input "1" at bounding box center [322, 166] width 123 height 11
type input "1225"
click at [156, 186] on div "Enter additional details (optional)" at bounding box center [167, 188] width 75 height 11
click at [128, 186] on input "Enter additional details (optional)" at bounding box center [125, 189] width 6 height 6
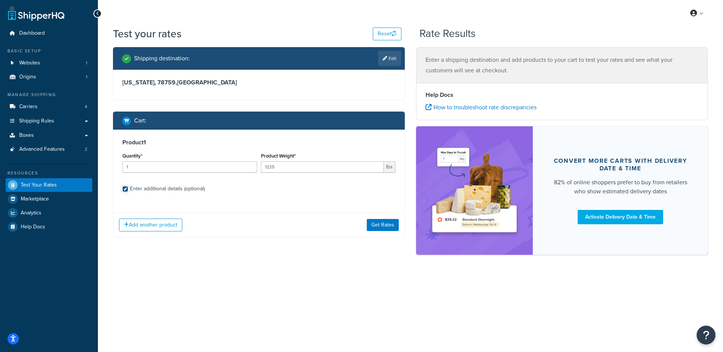
checkbox input "true"
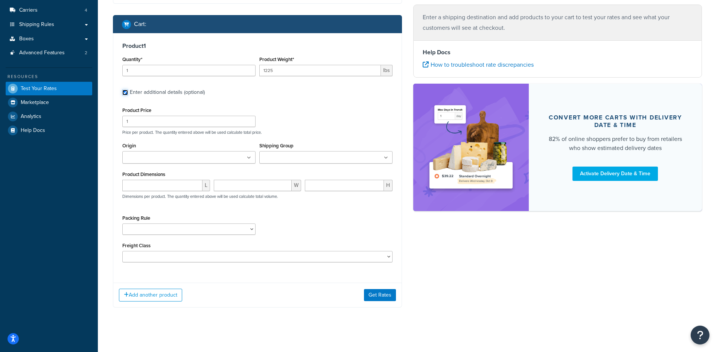
scroll to position [102, 0]
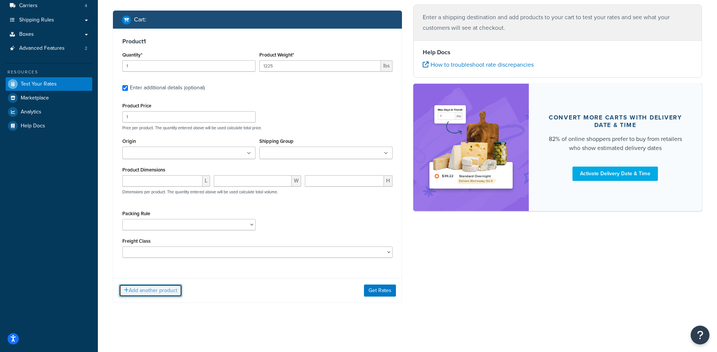
click at [164, 295] on button "Add another product" at bounding box center [150, 290] width 63 height 13
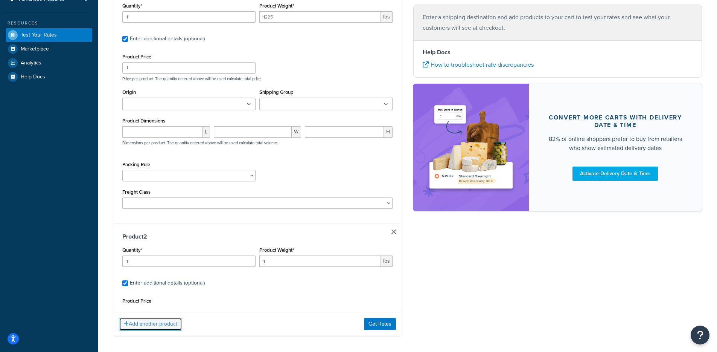
scroll to position [174, 0]
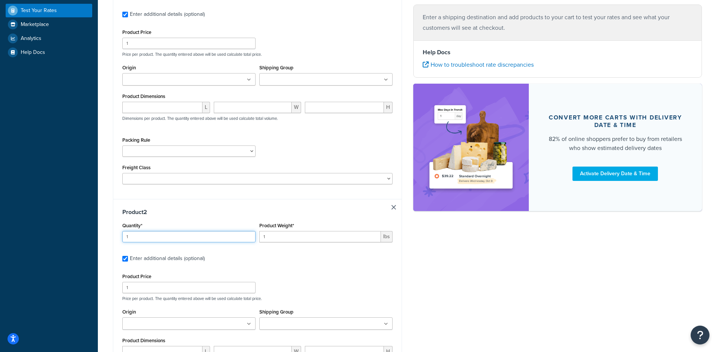
click at [163, 237] on input "1" at bounding box center [188, 236] width 133 height 11
click at [281, 323] on input "Shipping Group" at bounding box center [295, 324] width 67 height 8
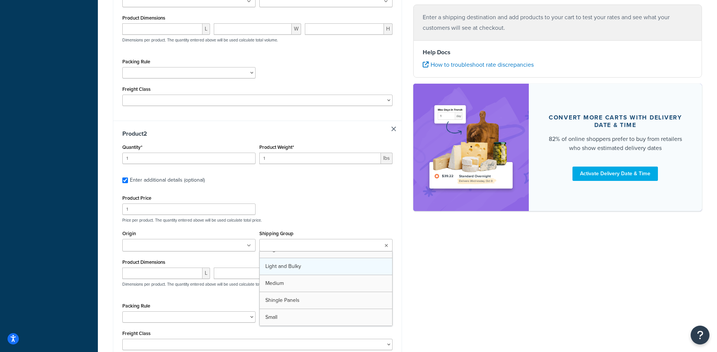
scroll to position [128, 0]
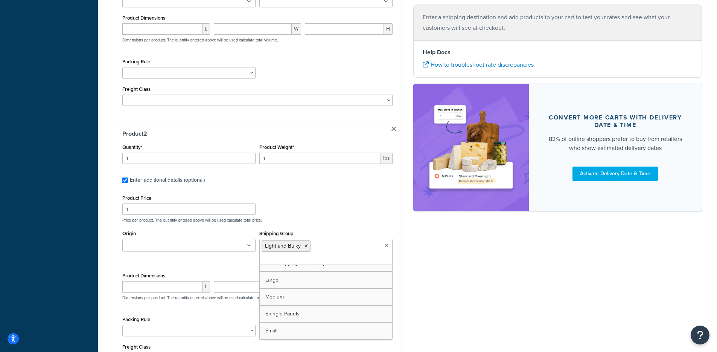
click at [323, 180] on label "Enter additional details (optional)" at bounding box center [261, 179] width 263 height 12
click at [128, 180] on input "Enter additional details (optional)" at bounding box center [125, 180] width 6 height 6
checkbox input "false"
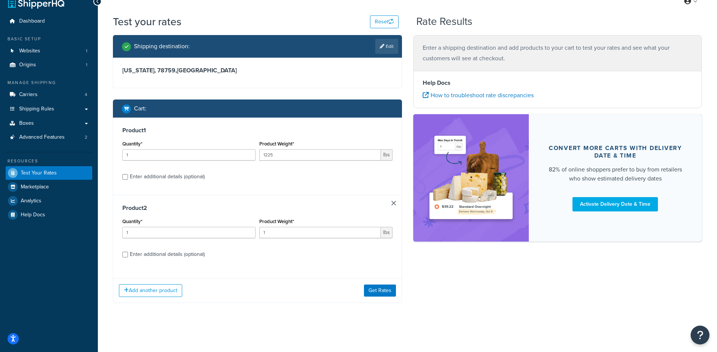
click at [247, 180] on label "Enter additional details (optional)" at bounding box center [261, 176] width 263 height 12
click at [128, 180] on input "Enter additional details (optional)" at bounding box center [125, 177] width 6 height 6
checkbox input "true"
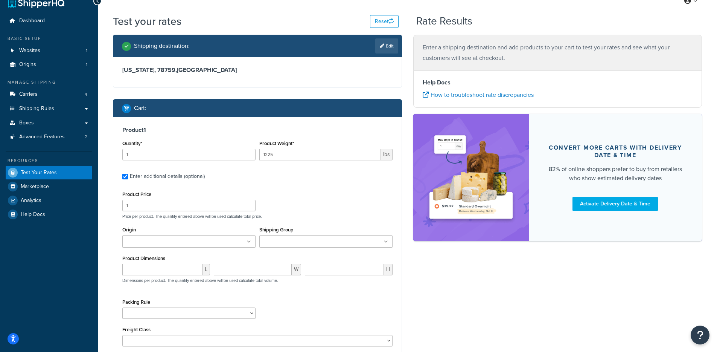
click at [291, 231] on label "Shipping Group" at bounding box center [276, 230] width 34 height 6
click at [291, 237] on input "Shipping Group" at bounding box center [295, 241] width 67 height 8
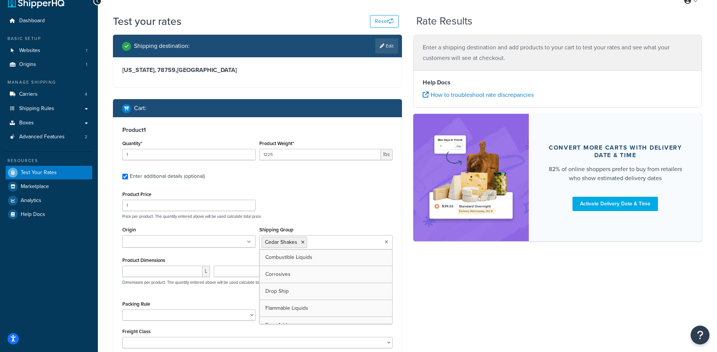
click at [410, 307] on div "Shipping destination : Edit [US_STATE], 78759 , [GEOGRAPHIC_DATA] Cart : Produc…" at bounding box center [407, 343] width 600 height 617
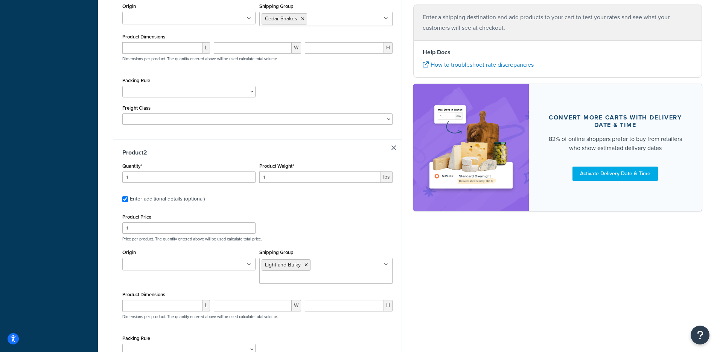
scroll to position [290, 0]
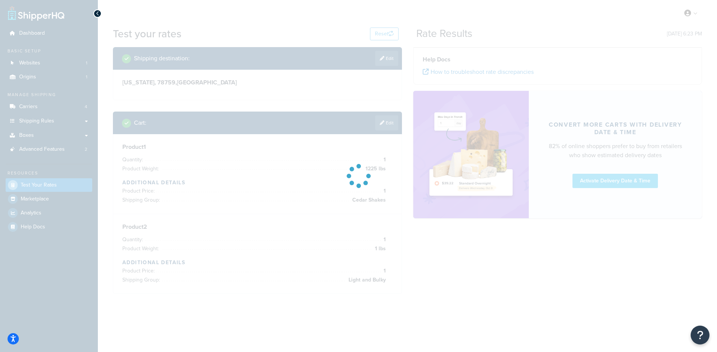
scroll to position [0, 0]
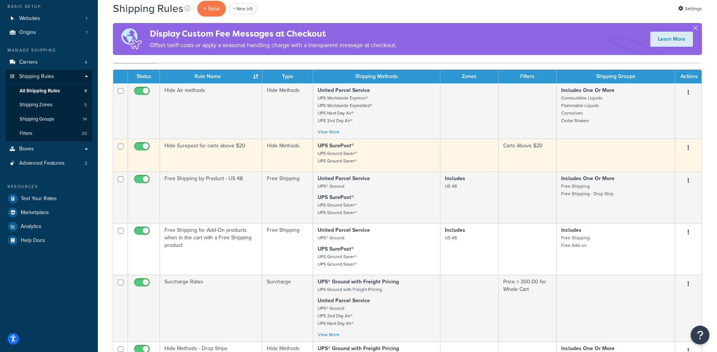
scroll to position [40, 0]
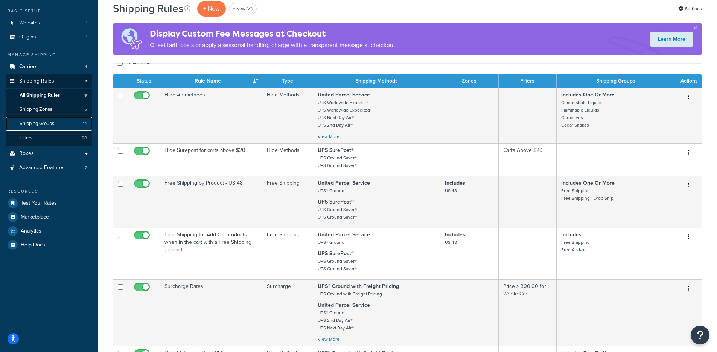
click at [65, 122] on link "Shipping Groups 14" at bounding box center [49, 124] width 87 height 14
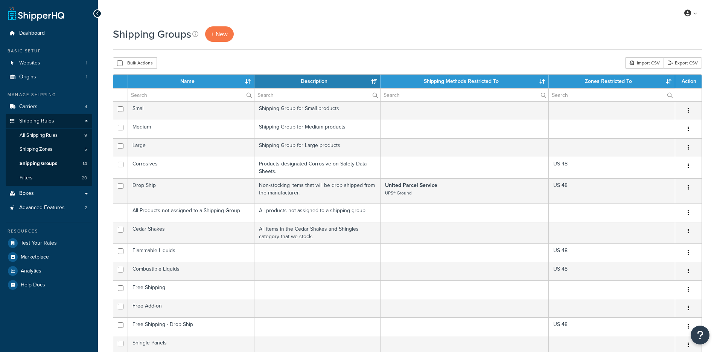
select select "15"
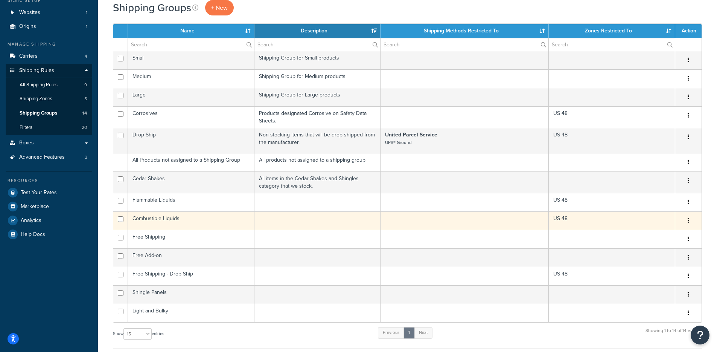
scroll to position [42, 0]
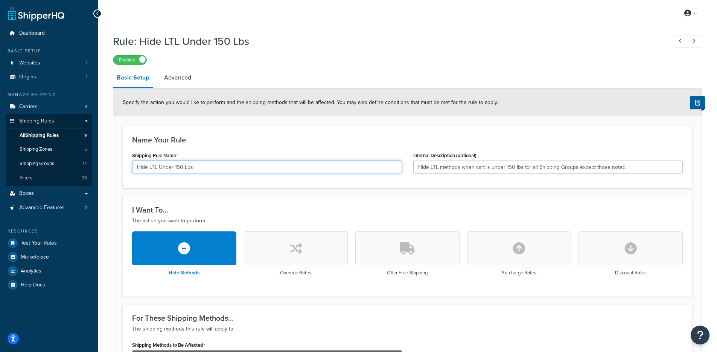
click at [183, 163] on input "Hide LTL Under 150 Lbs" at bounding box center [267, 166] width 270 height 13
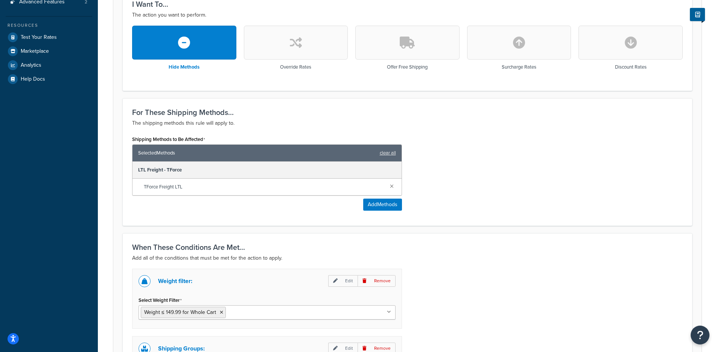
scroll to position [263, 0]
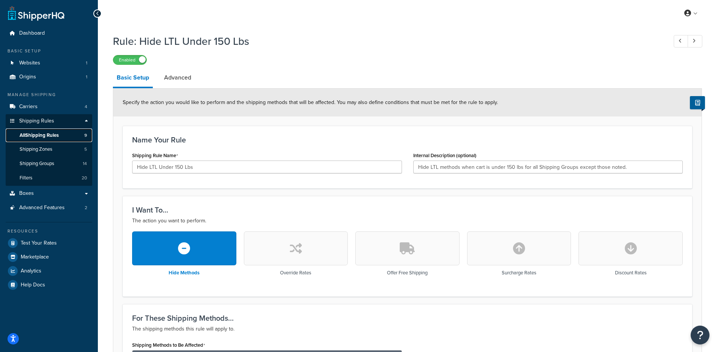
click at [58, 136] on span "All Shipping Rules" at bounding box center [39, 135] width 39 height 6
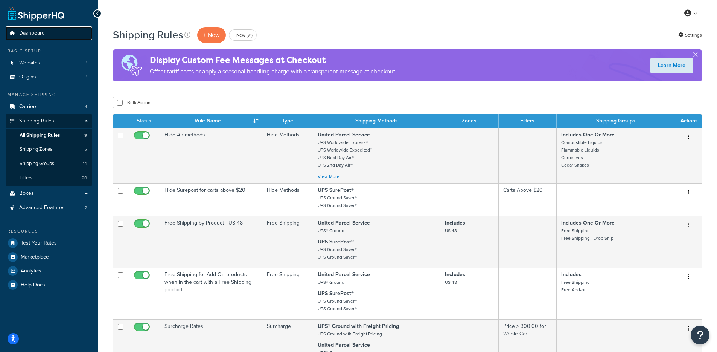
click at [51, 32] on link "Dashboard" at bounding box center [49, 33] width 87 height 14
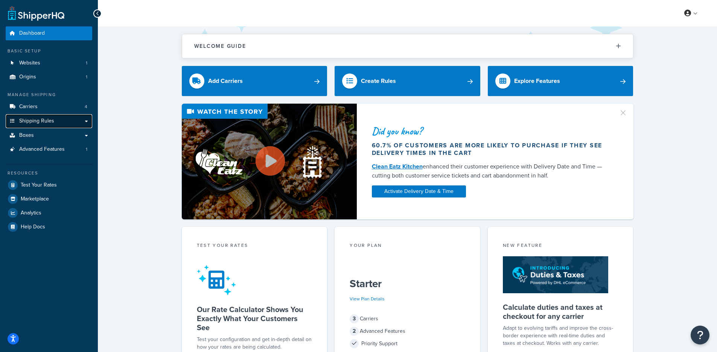
click at [44, 118] on span "Shipping Rules" at bounding box center [36, 121] width 35 height 6
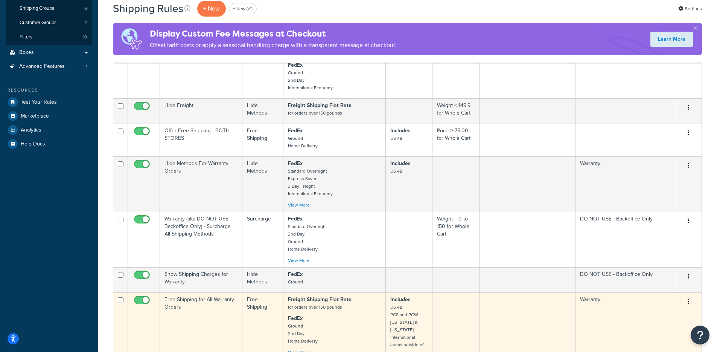
scroll to position [155, 0]
